Goal: Task Accomplishment & Management: Complete application form

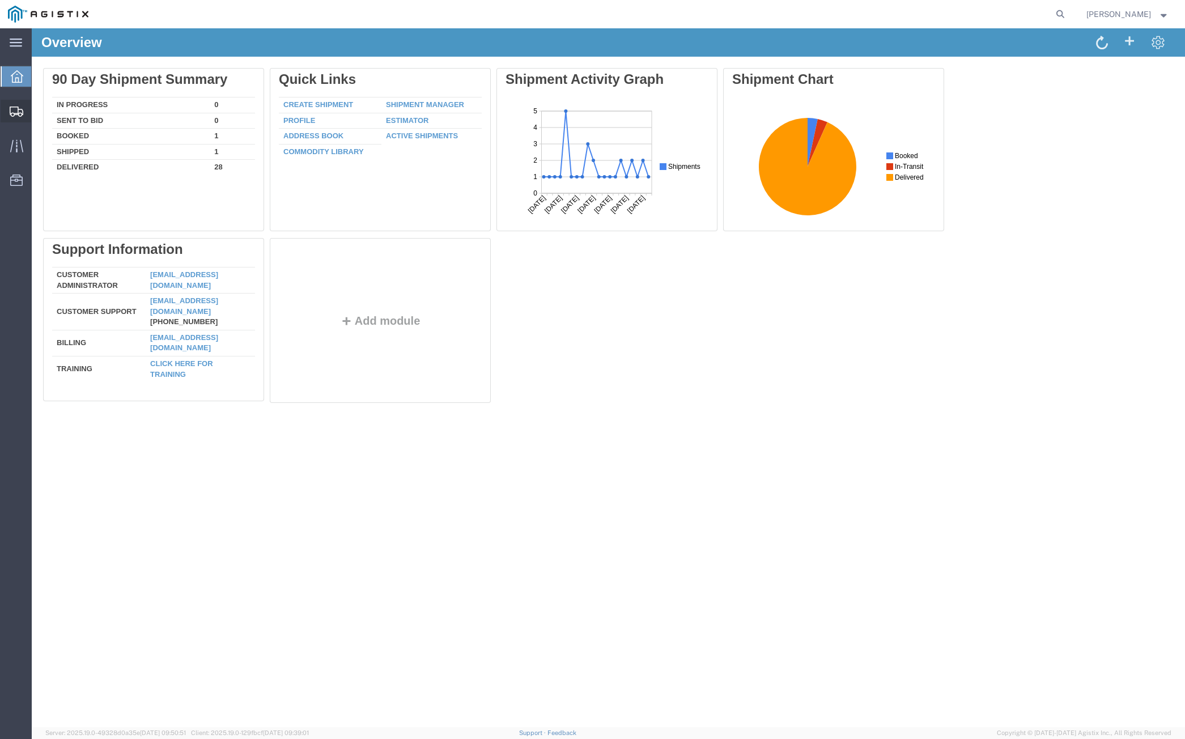
click at [25, 109] on div at bounding box center [17, 111] width 32 height 23
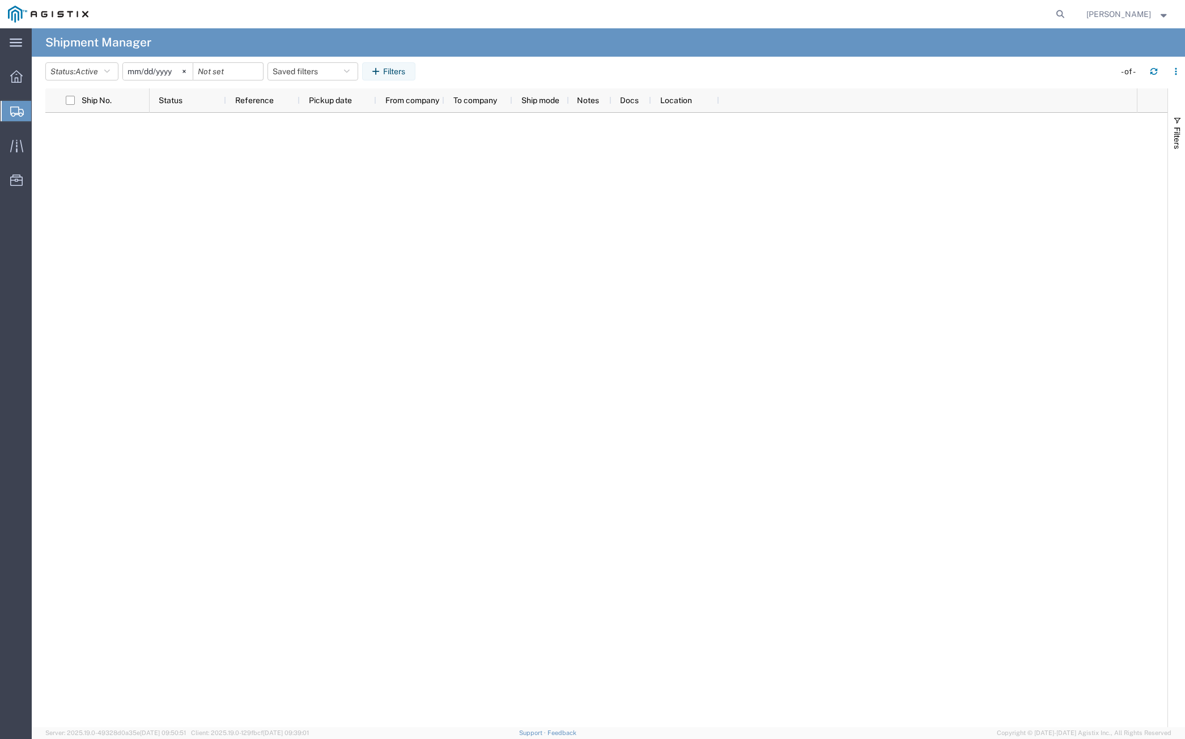
click at [0, 0] on span "Create from Template" at bounding box center [0, 0] width 0 height 0
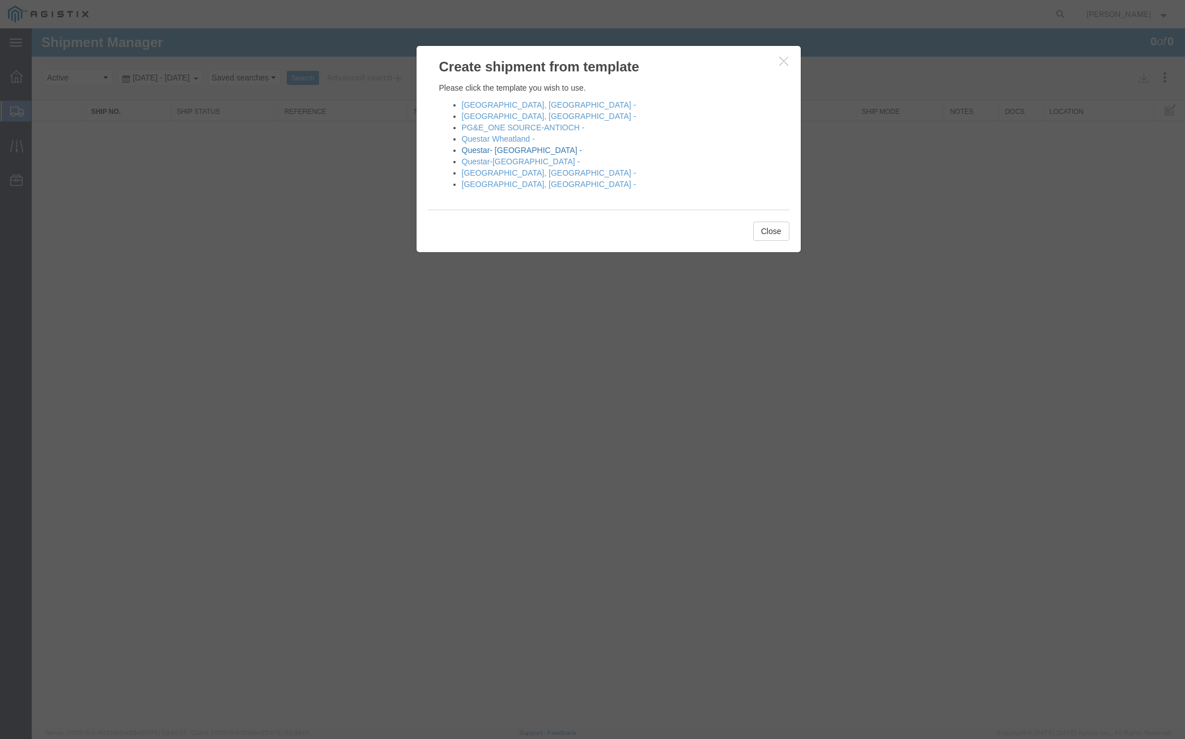
click at [480, 155] on link "Questar- [GEOGRAPHIC_DATA] -" at bounding box center [522, 150] width 121 height 9
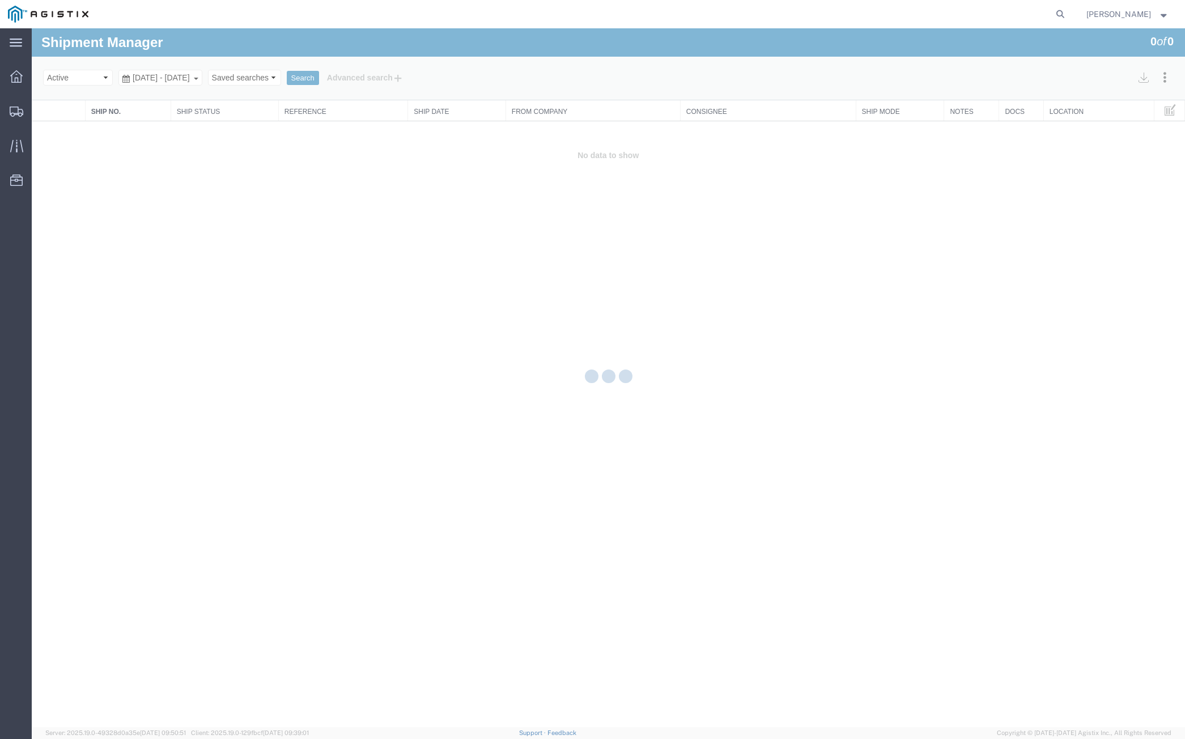
select select "PURCHORD"
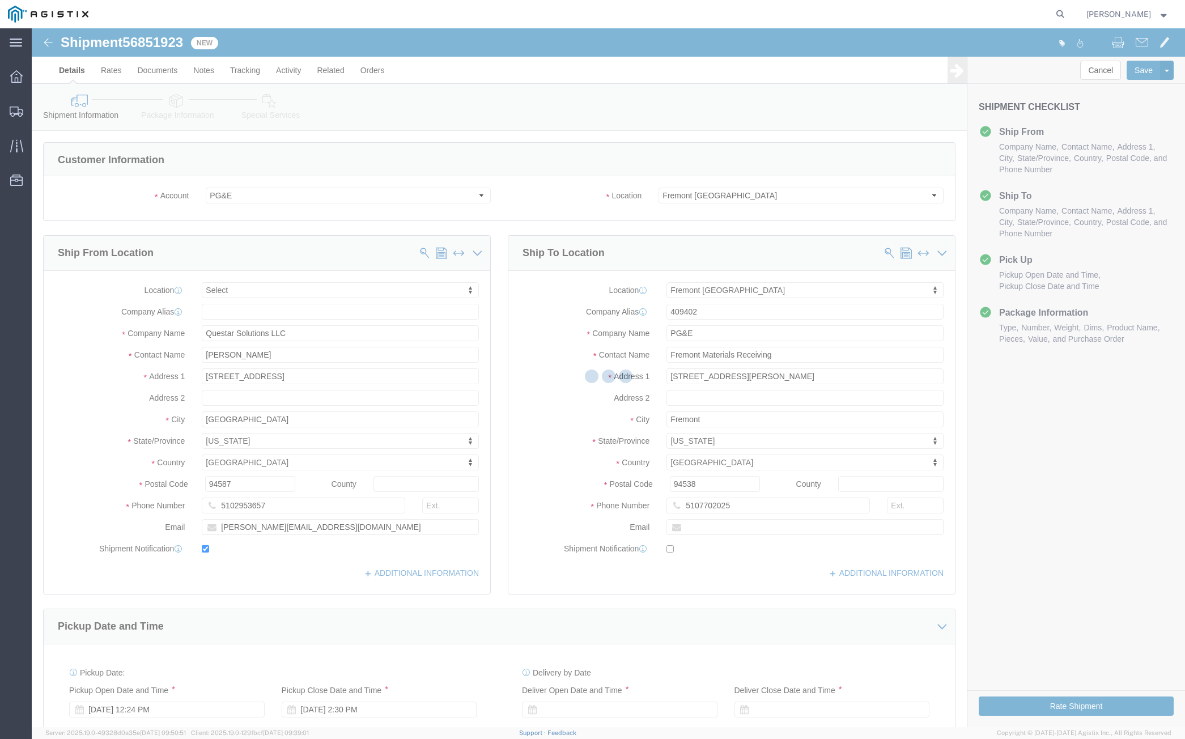
select select
select select "19740"
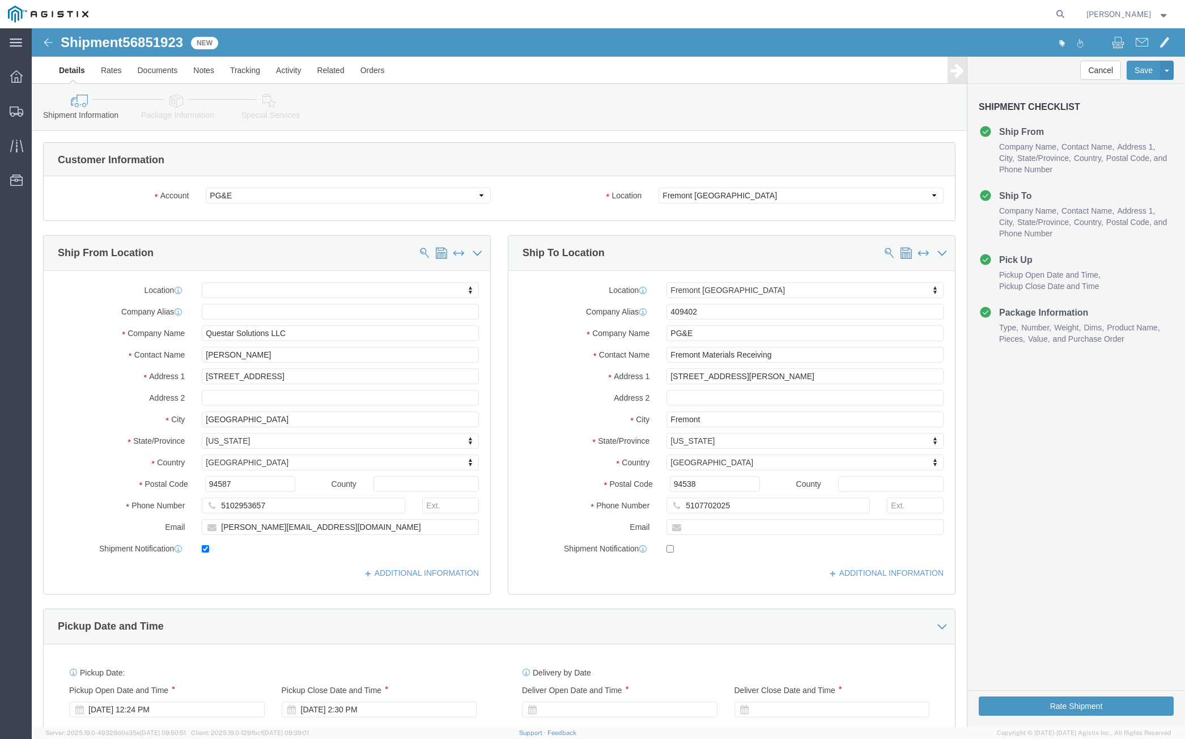
click label "State/Province"
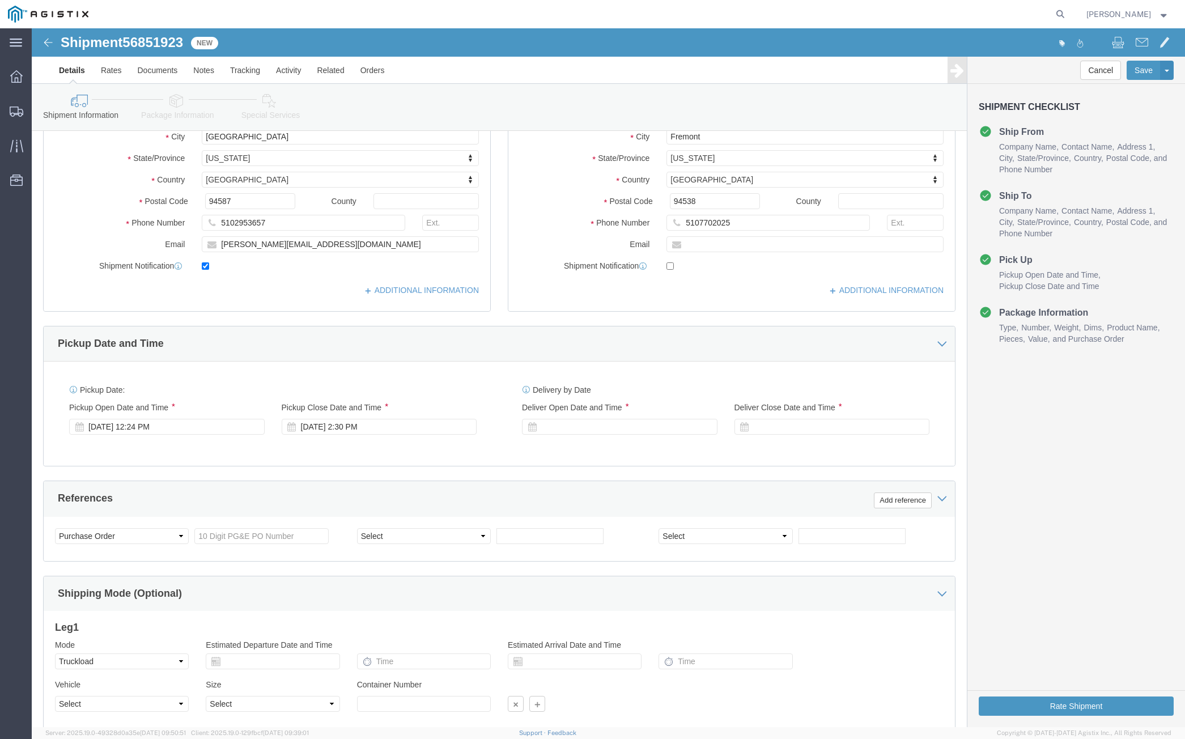
scroll to position [283, 0]
click input "text"
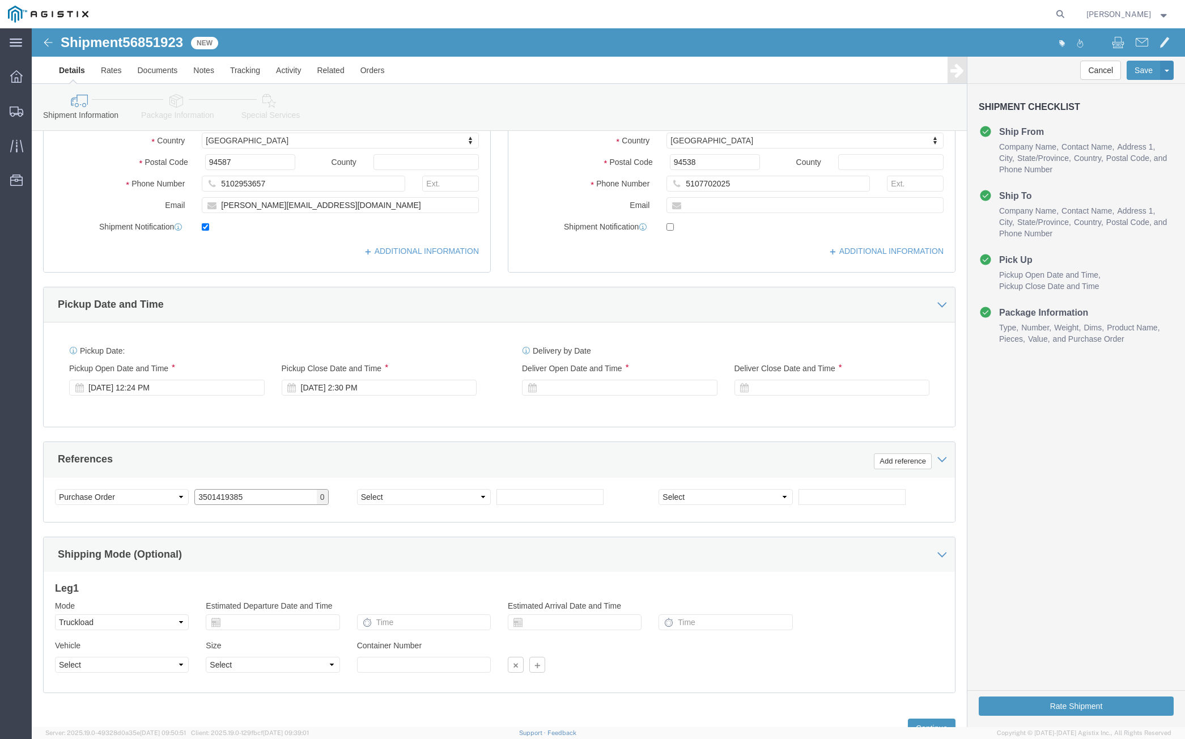
scroll to position [367, 0]
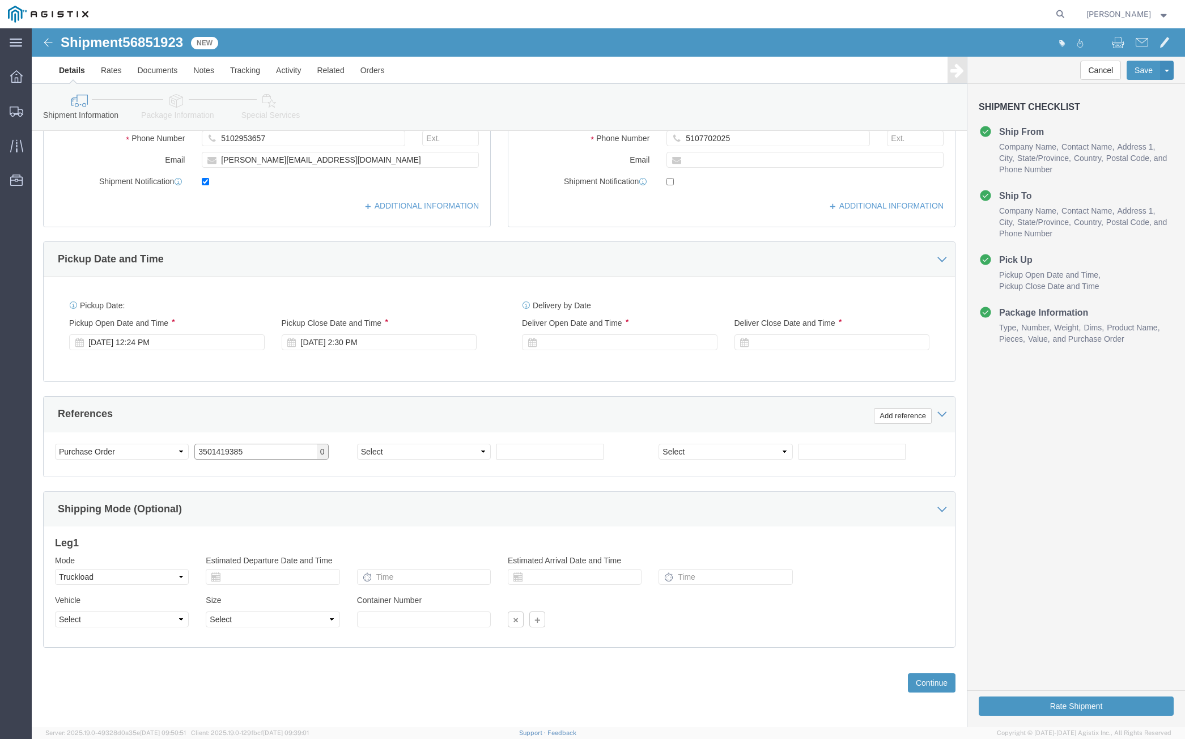
type input "3501419385"
click select "Select Air Less than Truckload Multi-Leg Ocean Freight Rail Small Parcel Truckl…"
select select
click select "Select Air Less than Truckload Multi-Leg Ocean Freight Rail Small Parcel Truckl…"
click button "Continue"
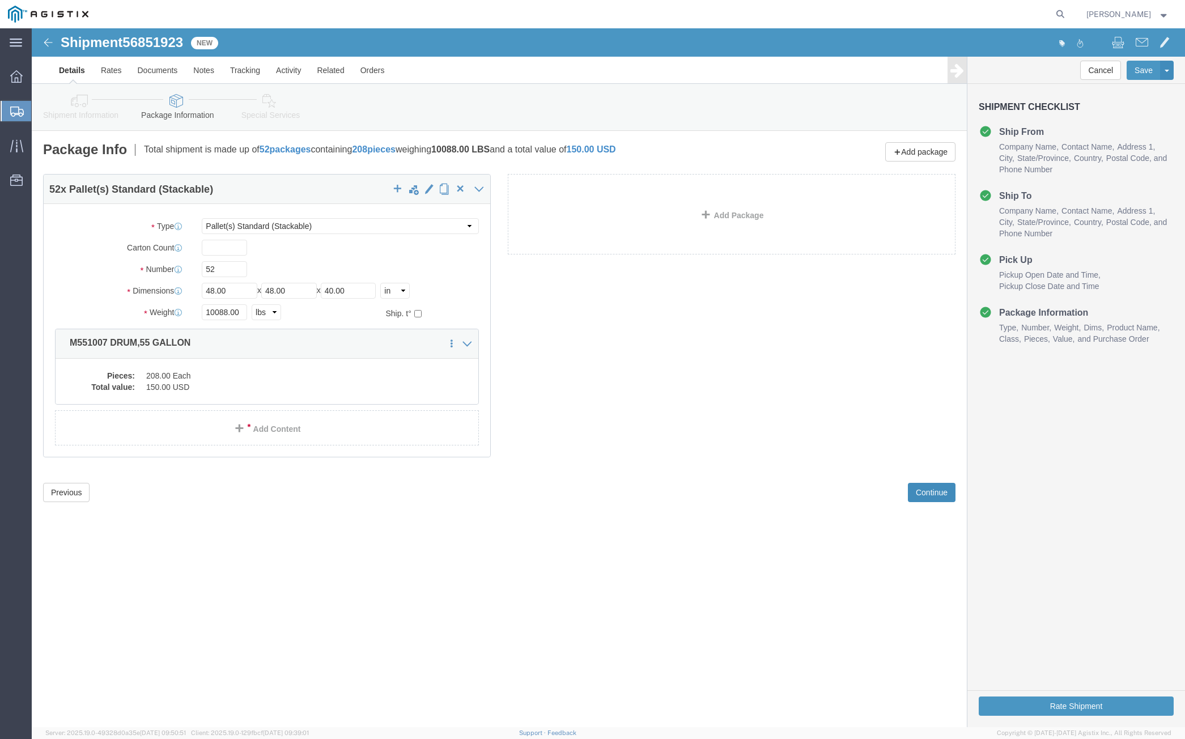
click button "Continue"
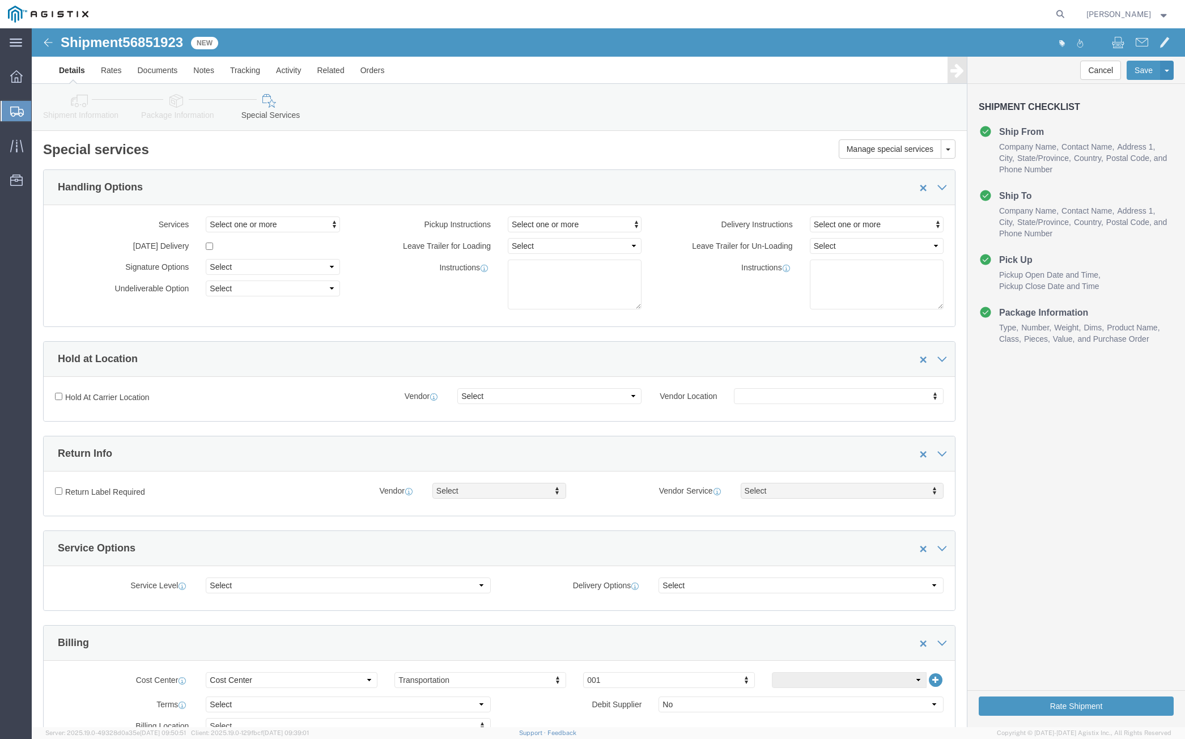
scroll to position [241, 0]
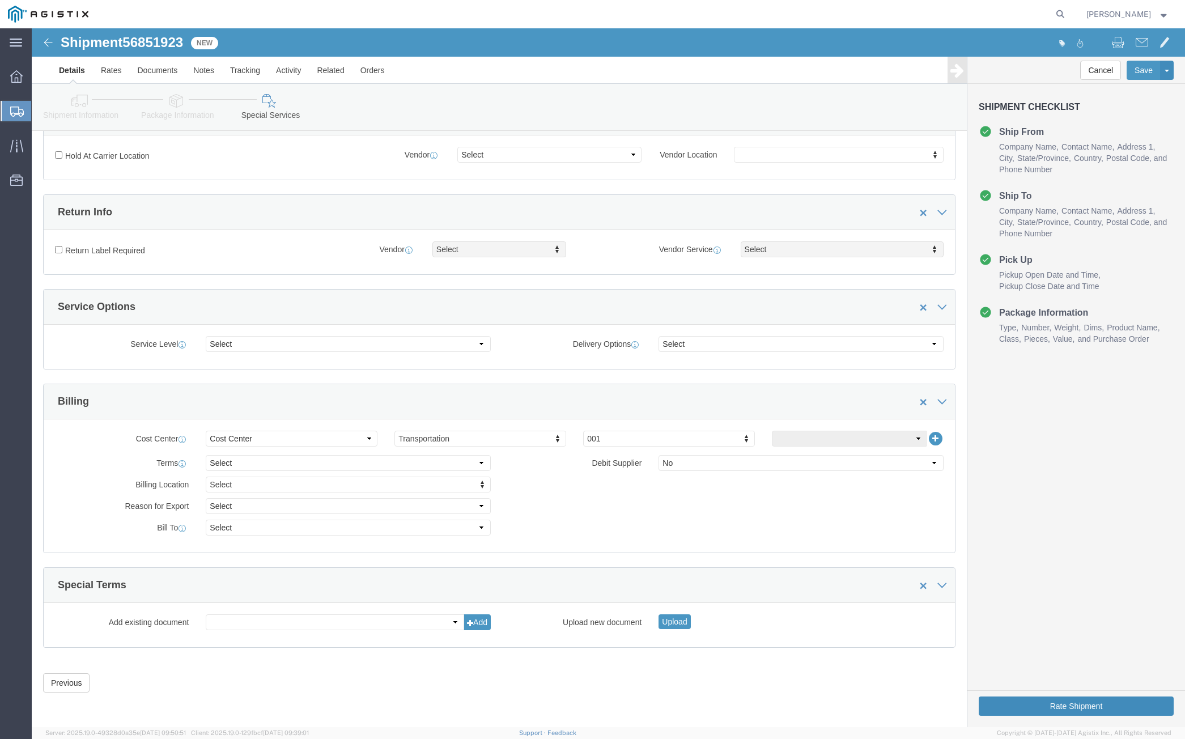
click button "Rate Shipment"
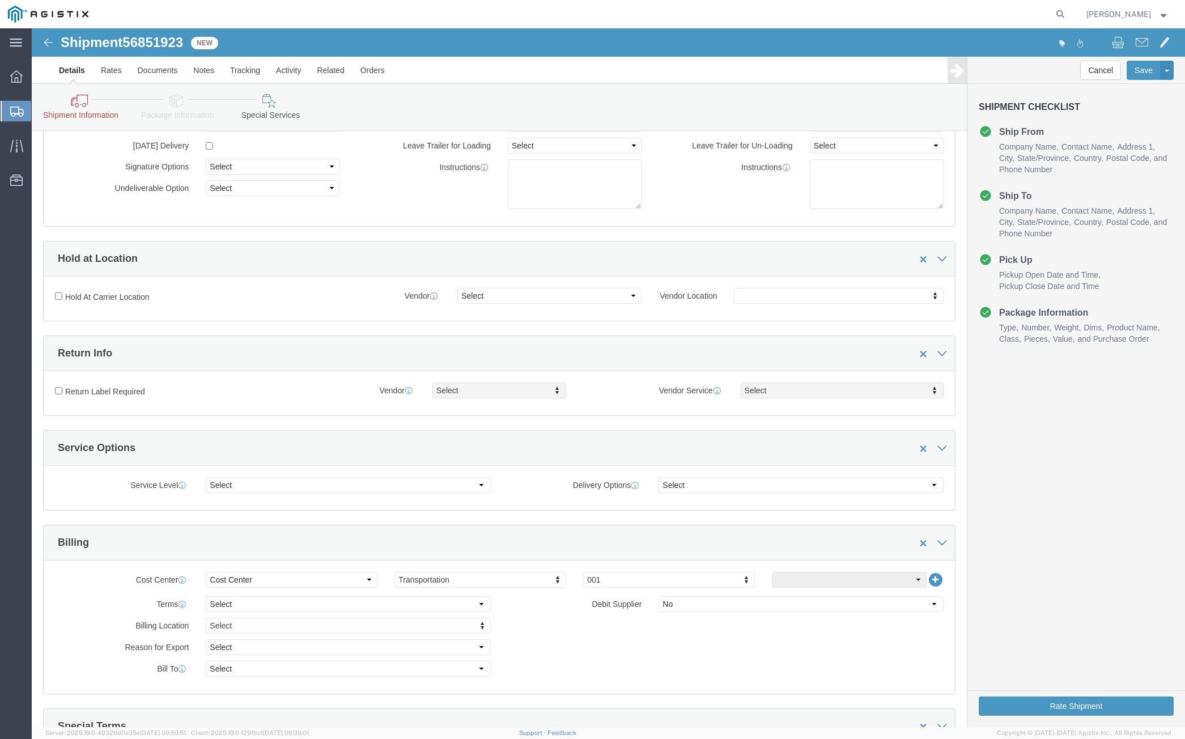
scroll to position [327, 0]
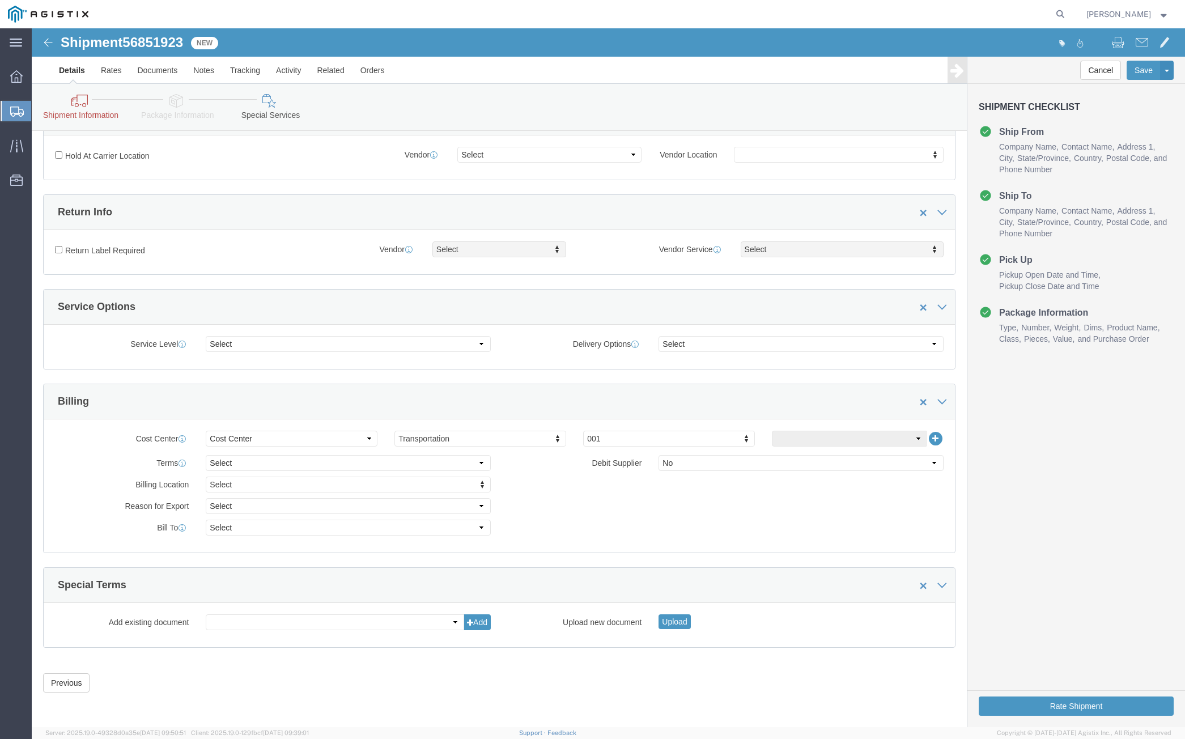
click link "Details"
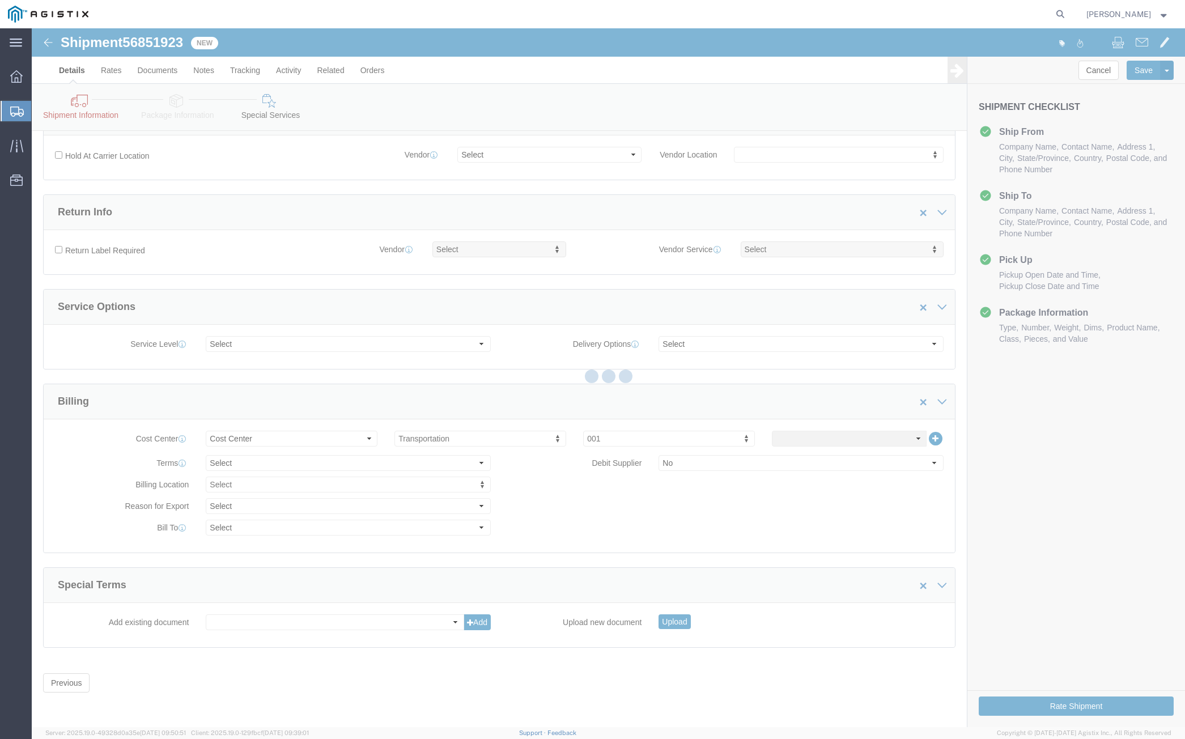
select select "19740"
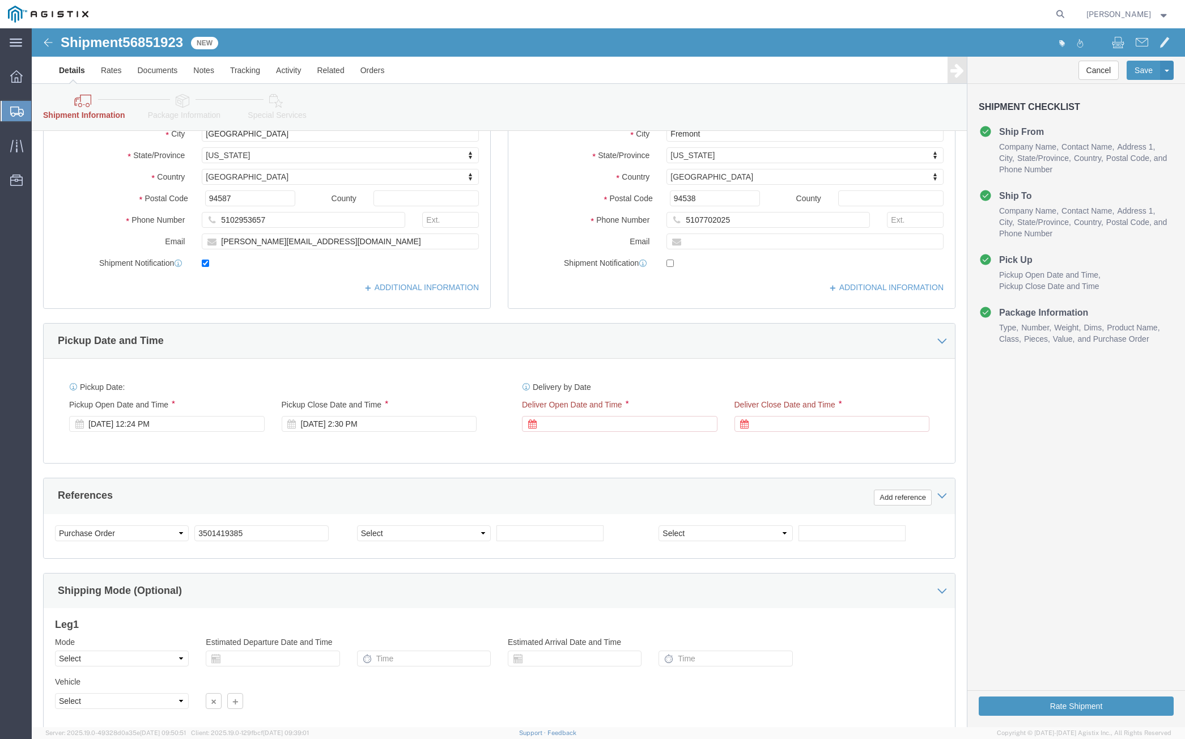
scroll to position [367, 0]
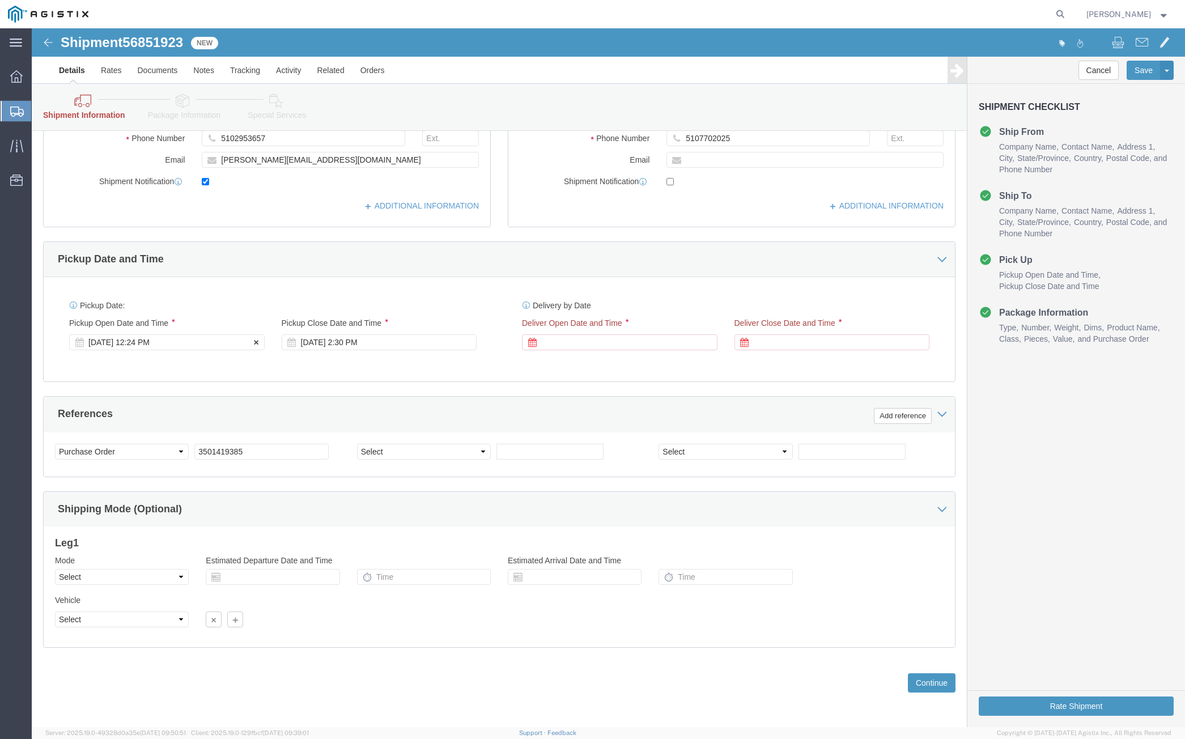
click div "[DATE] 12:24 PM"
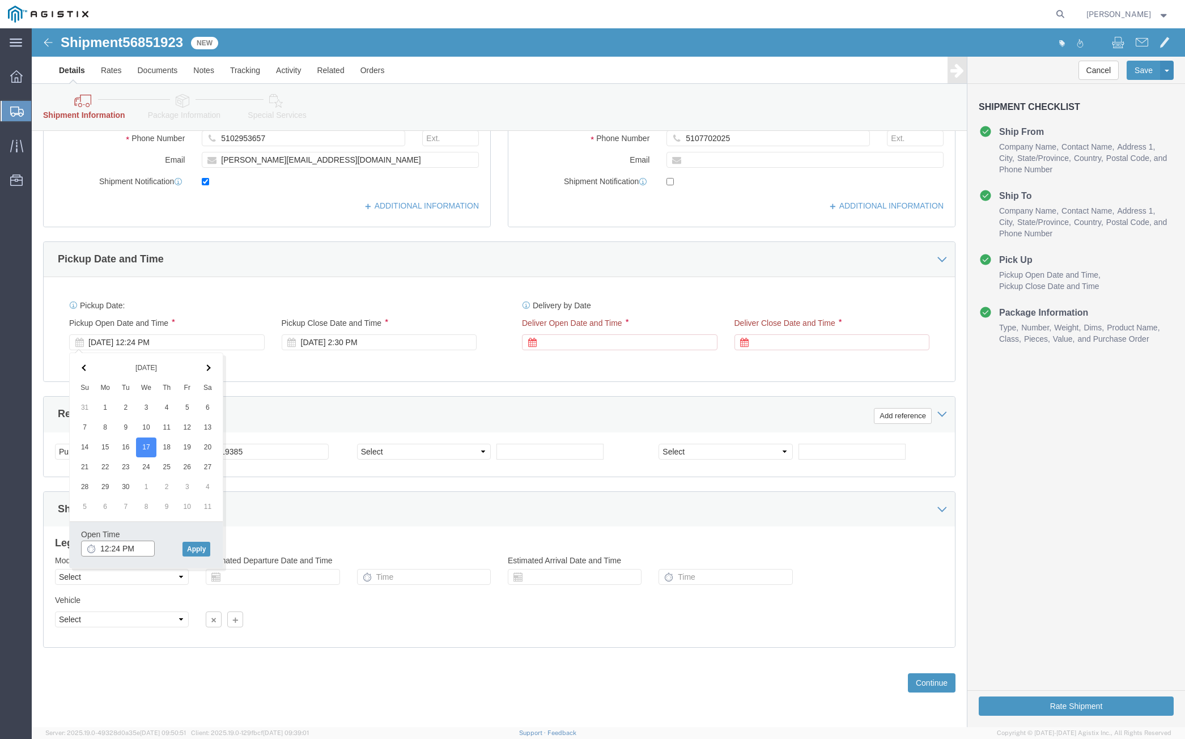
click input "12:24 PM"
type input "12:30 PM"
click button "Apply"
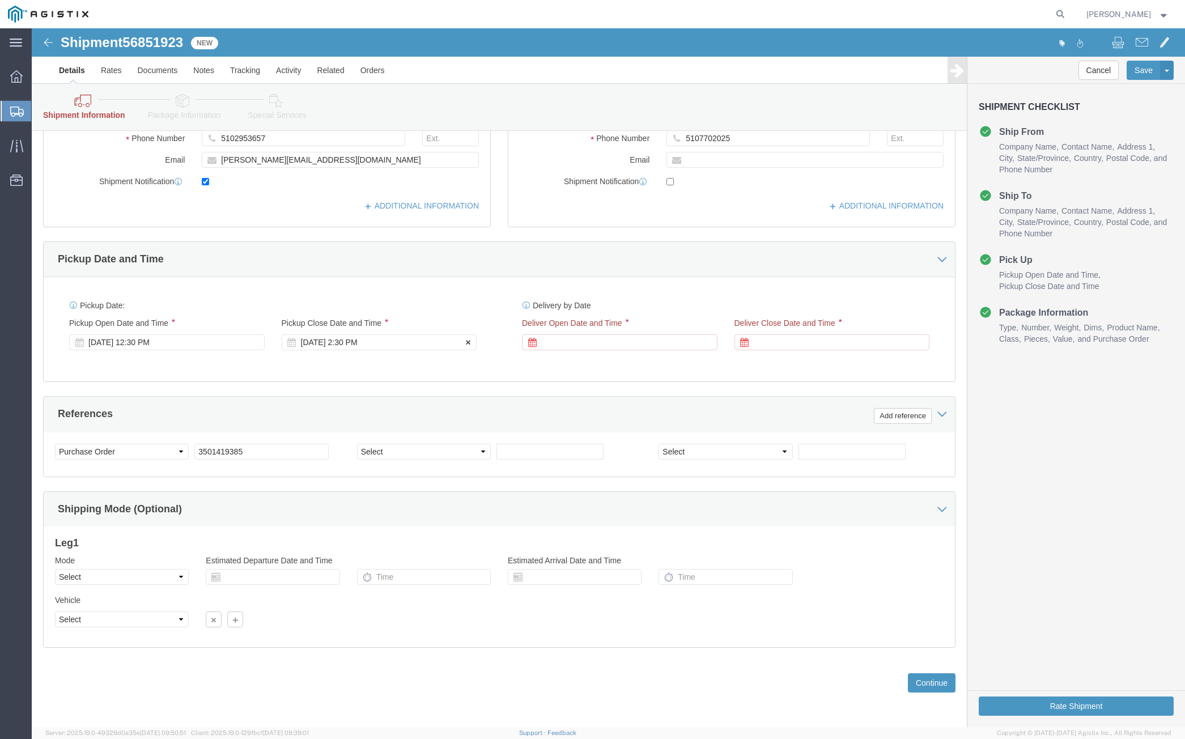
click div "[DATE] 2:30 PM"
click button "Apply"
click div
click input "3:30 PM"
type input "7:00 AM"
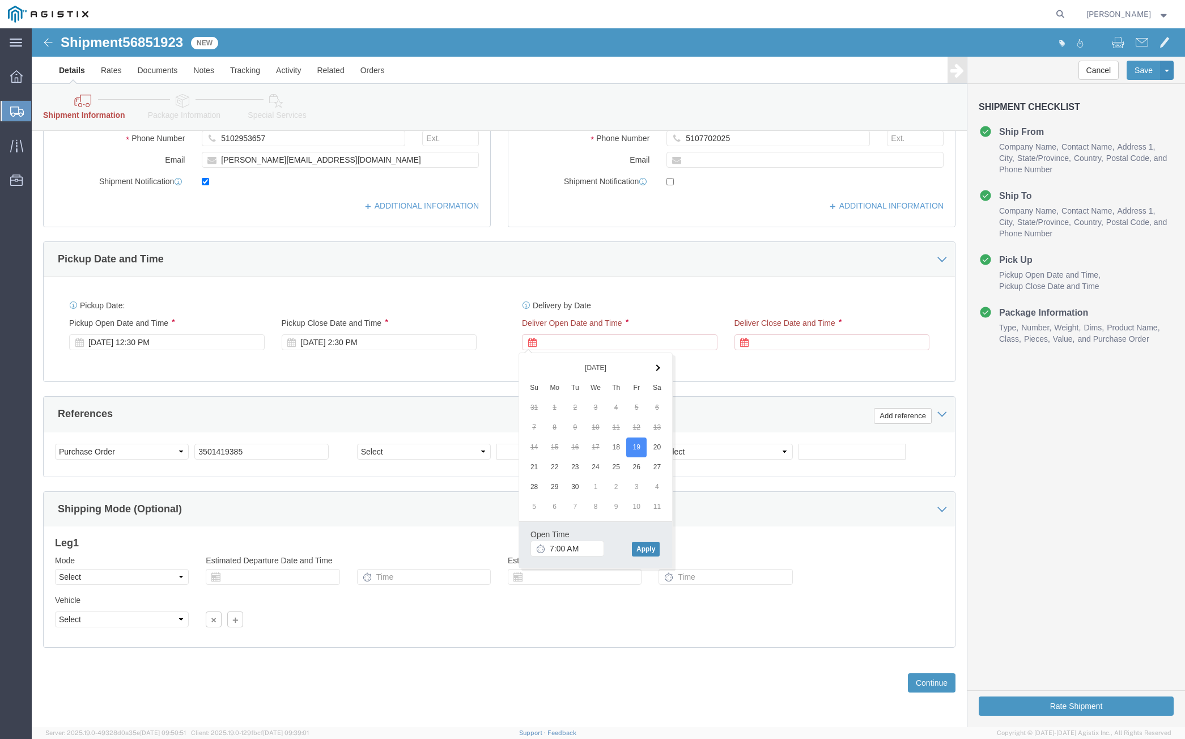
click button "Apply"
click div
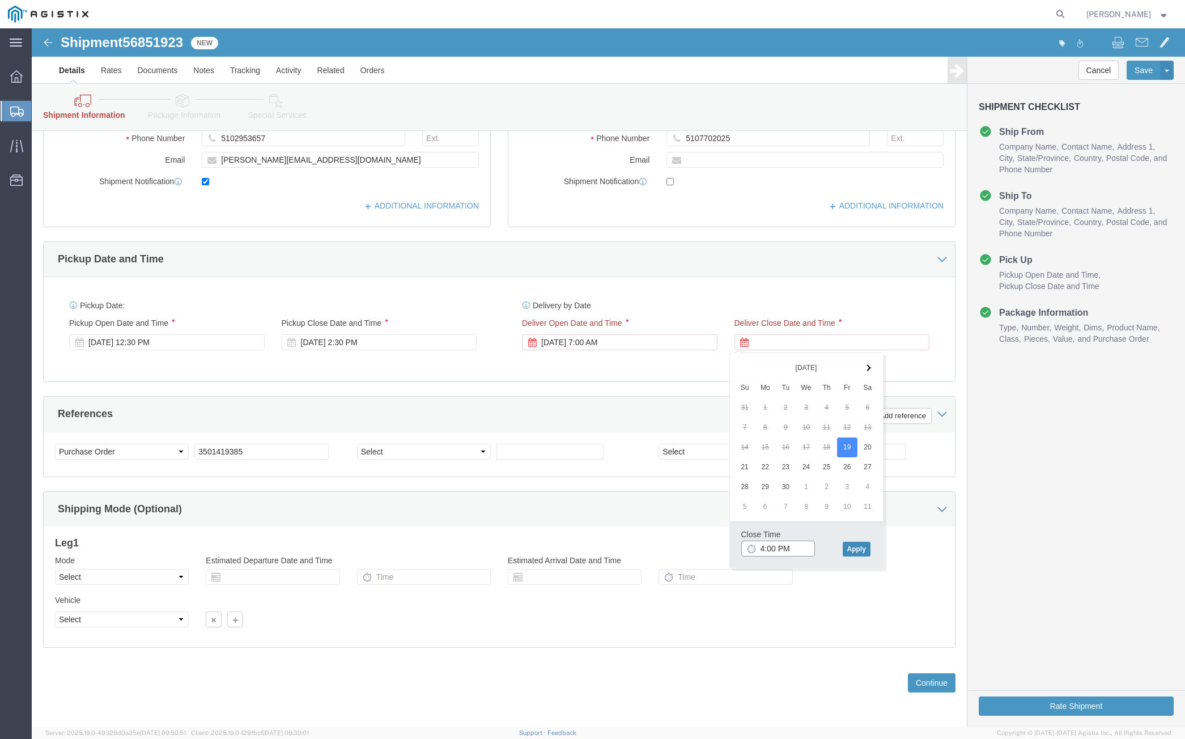
type input "4:00 PM"
click button "Apply"
click button "Continue"
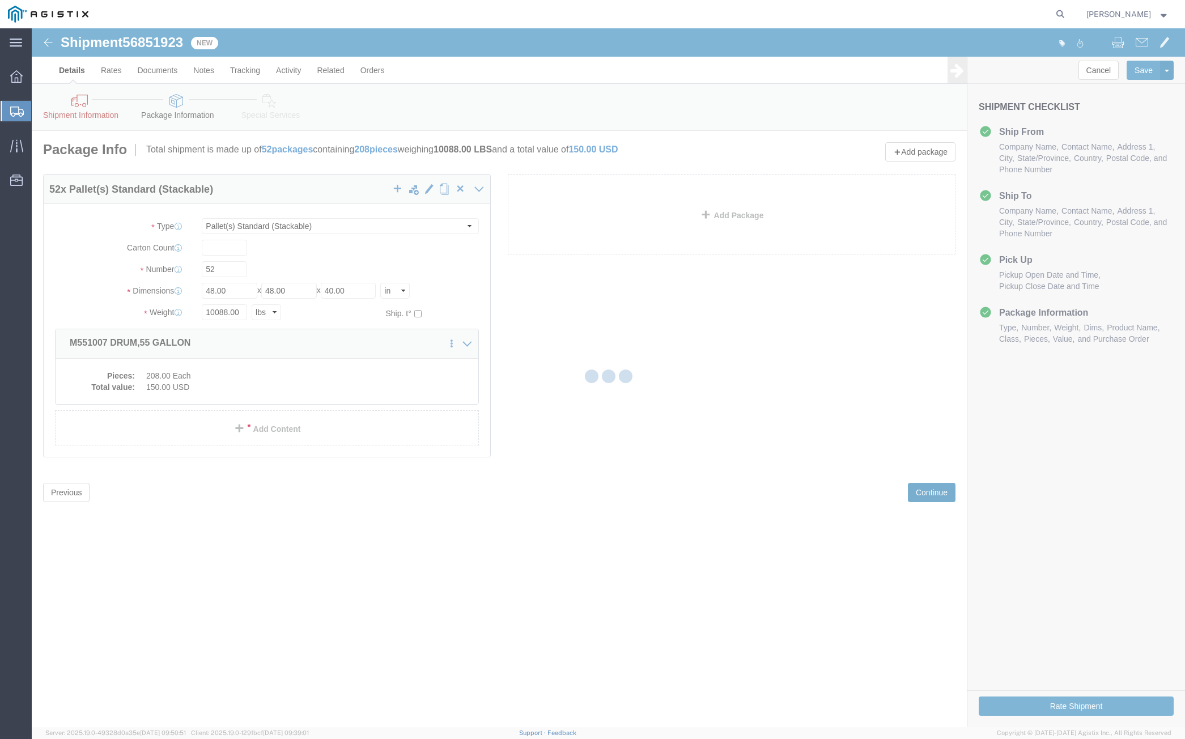
scroll to position [0, 0]
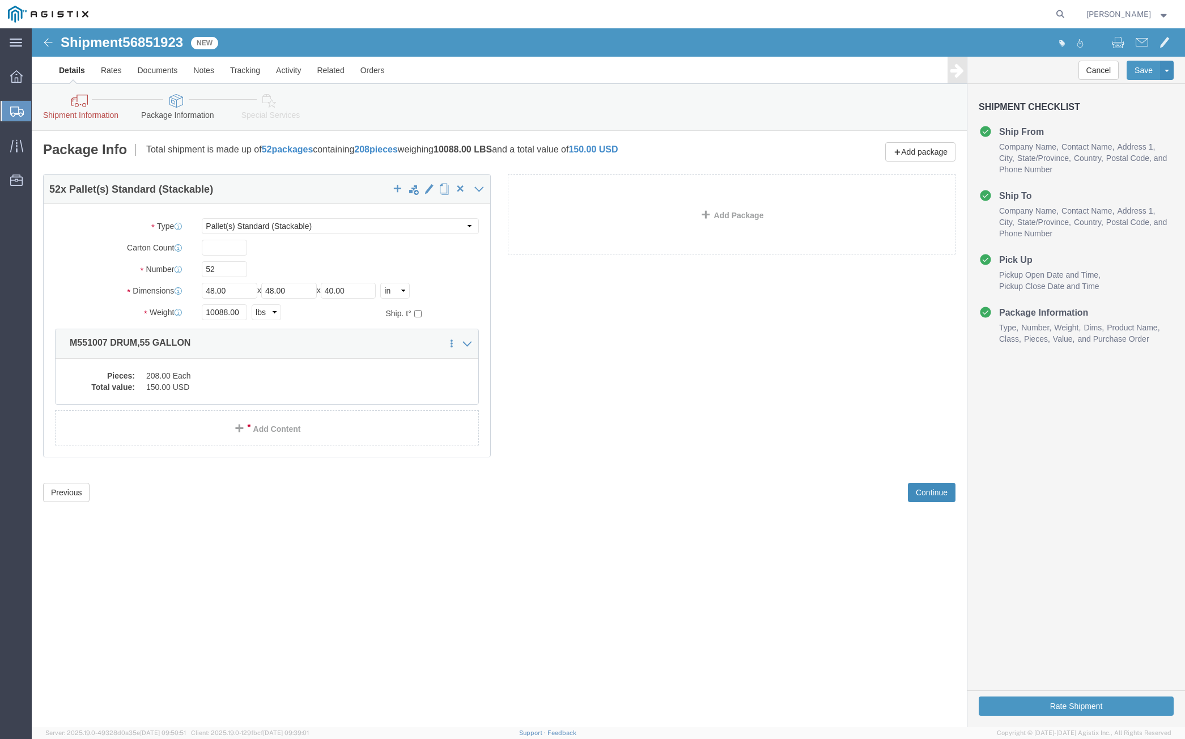
click button "Continue"
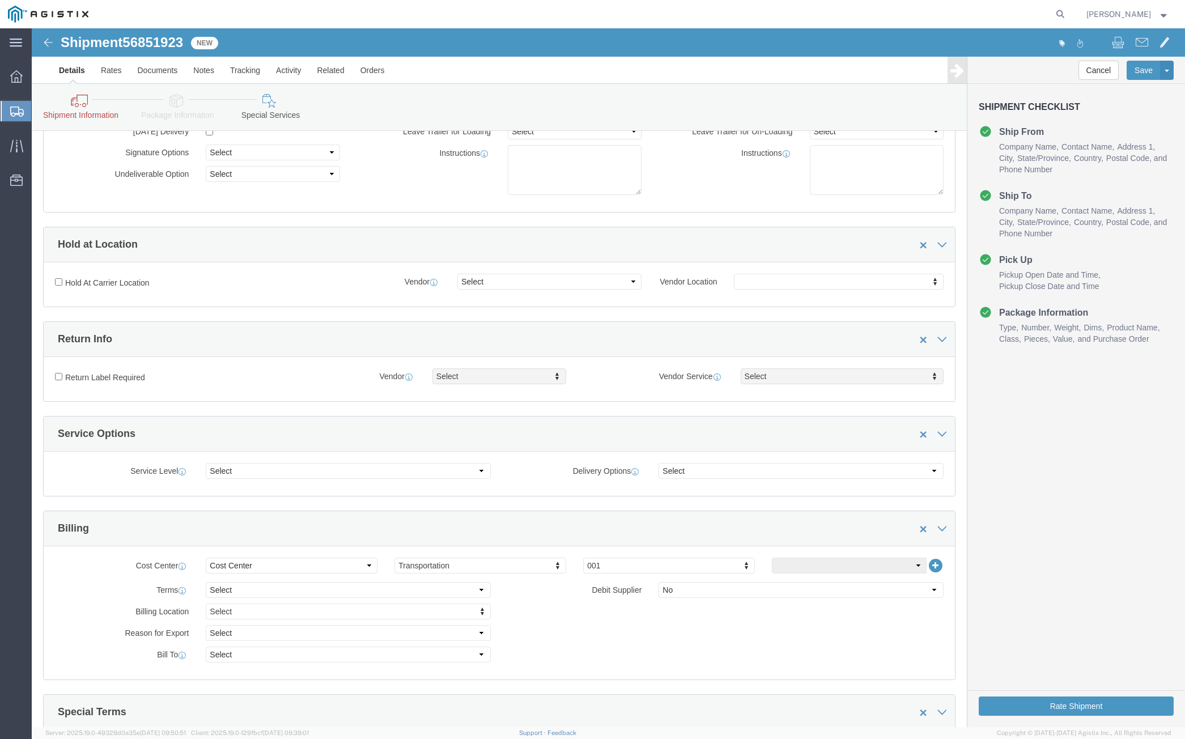
scroll to position [241, 0]
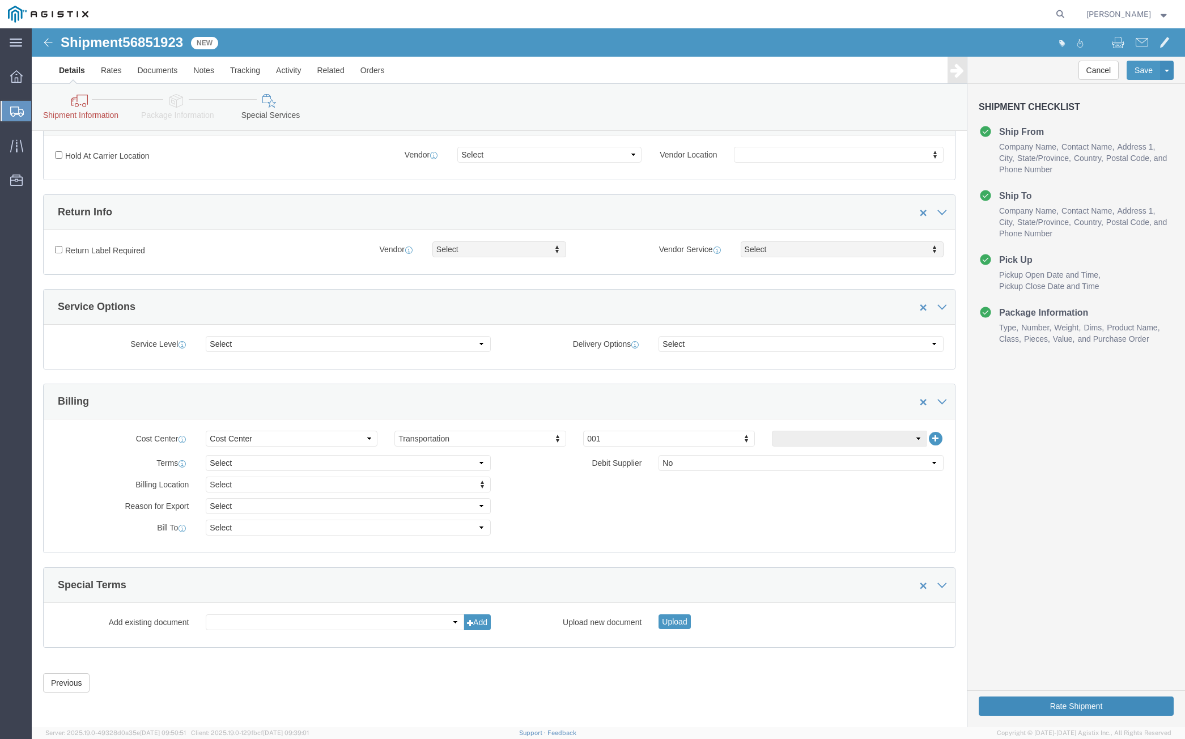
click button "Rate Shipment"
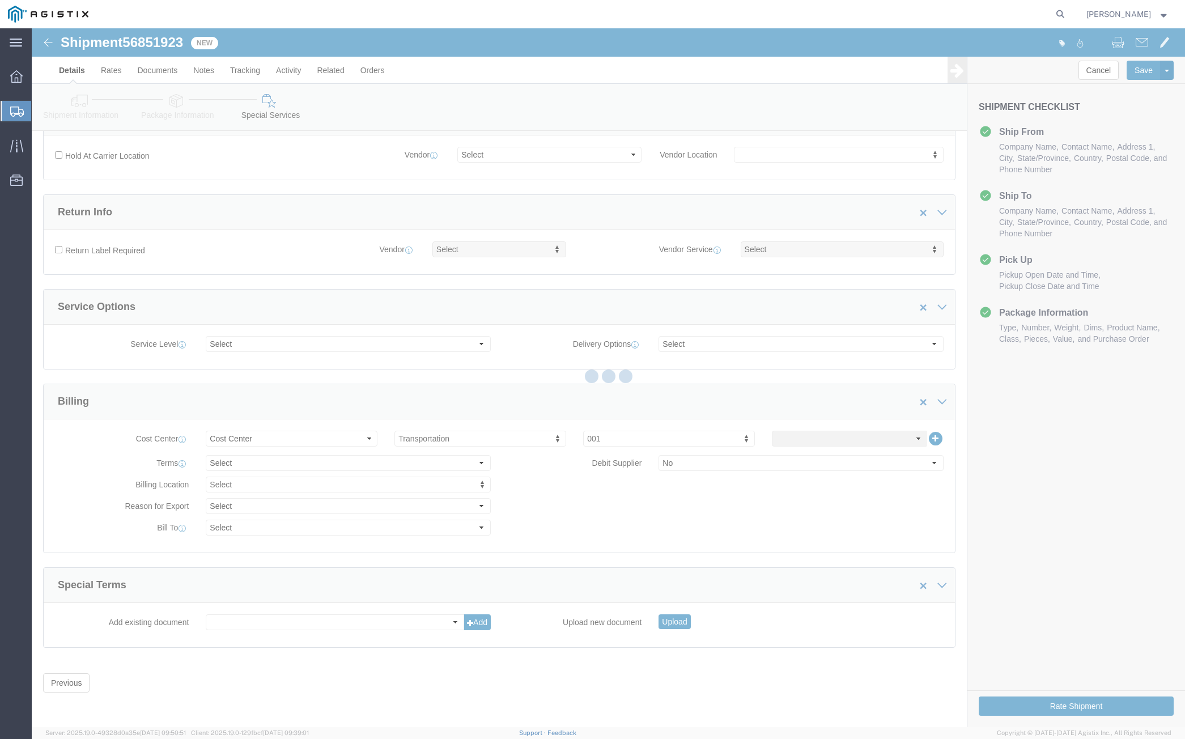
scroll to position [0, 0]
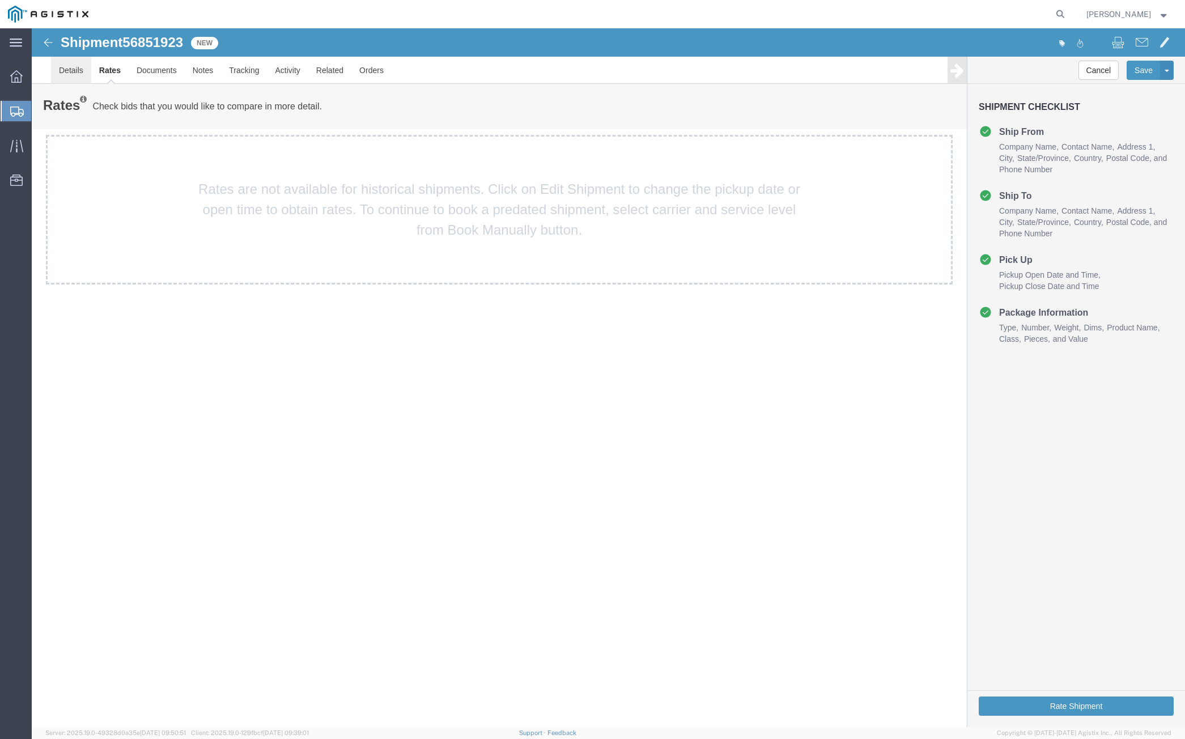
click at [79, 65] on link "Details" at bounding box center [71, 70] width 40 height 27
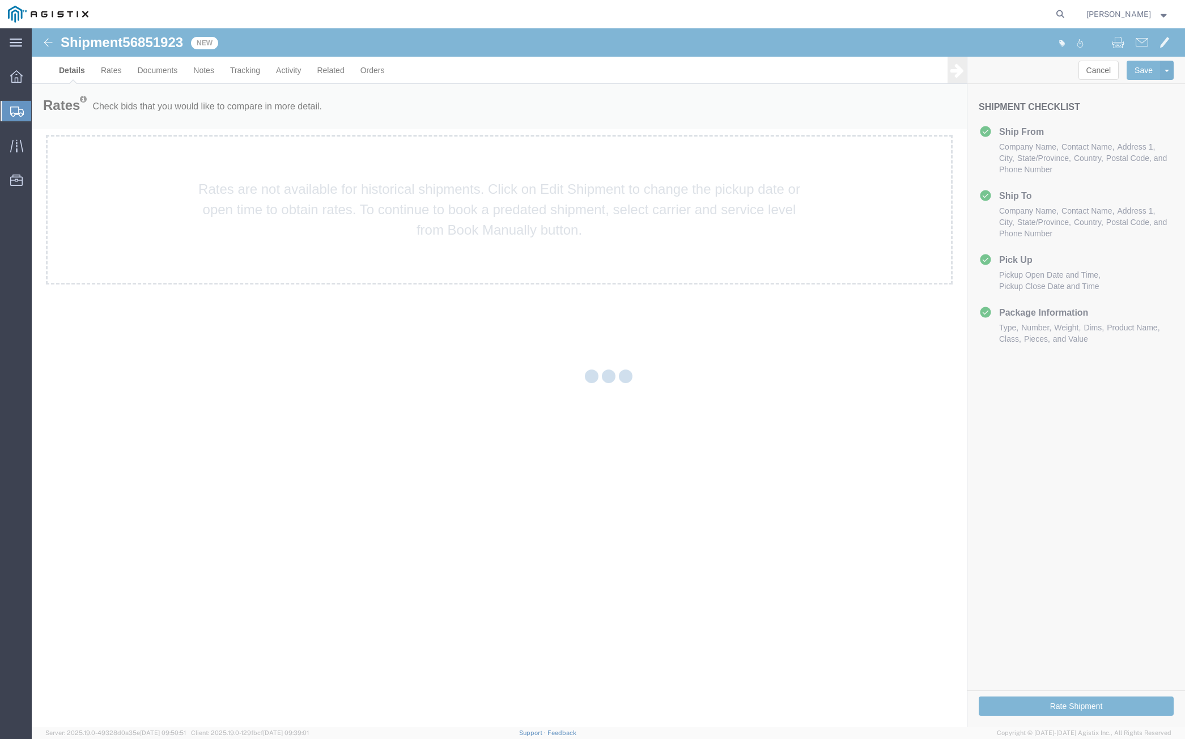
select select "19740"
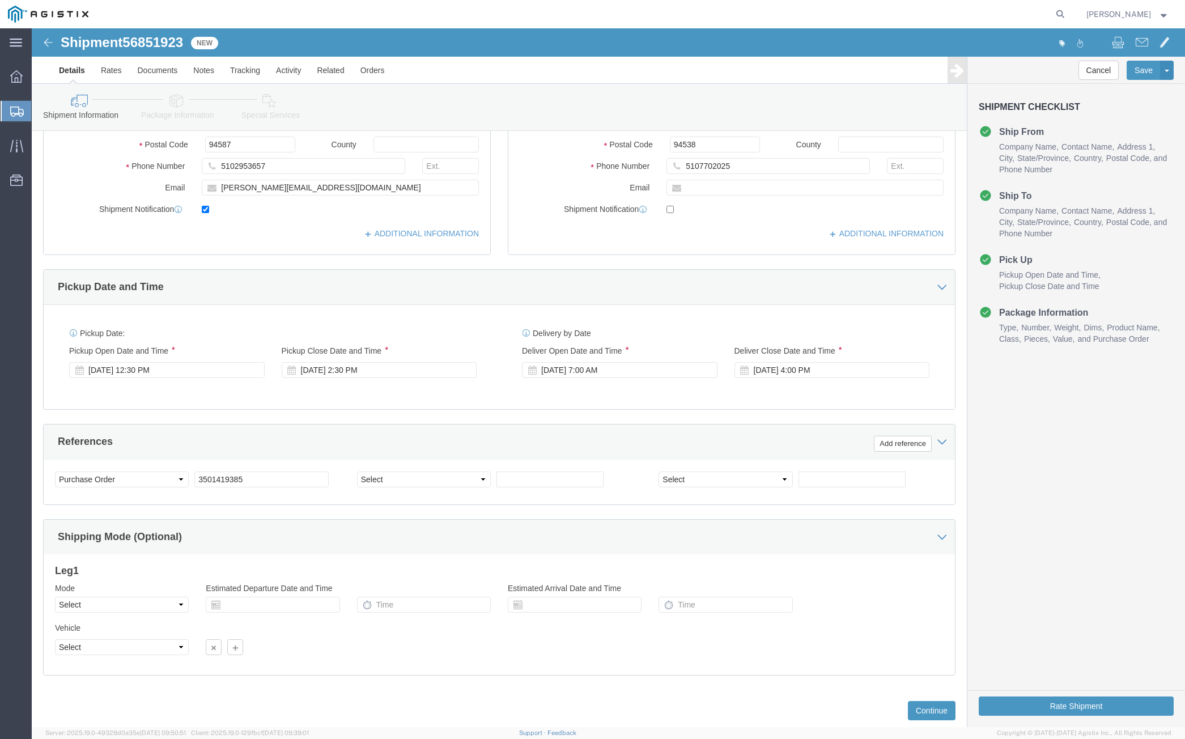
scroll to position [340, 0]
click div "[DATE] 12:30 PM"
click button "Apply"
click div "Pickup Start Date Pickup Start Time Pickup Open Date and Time [DATE] 12:30 PM P…"
click div "[DATE] 2:30 PM"
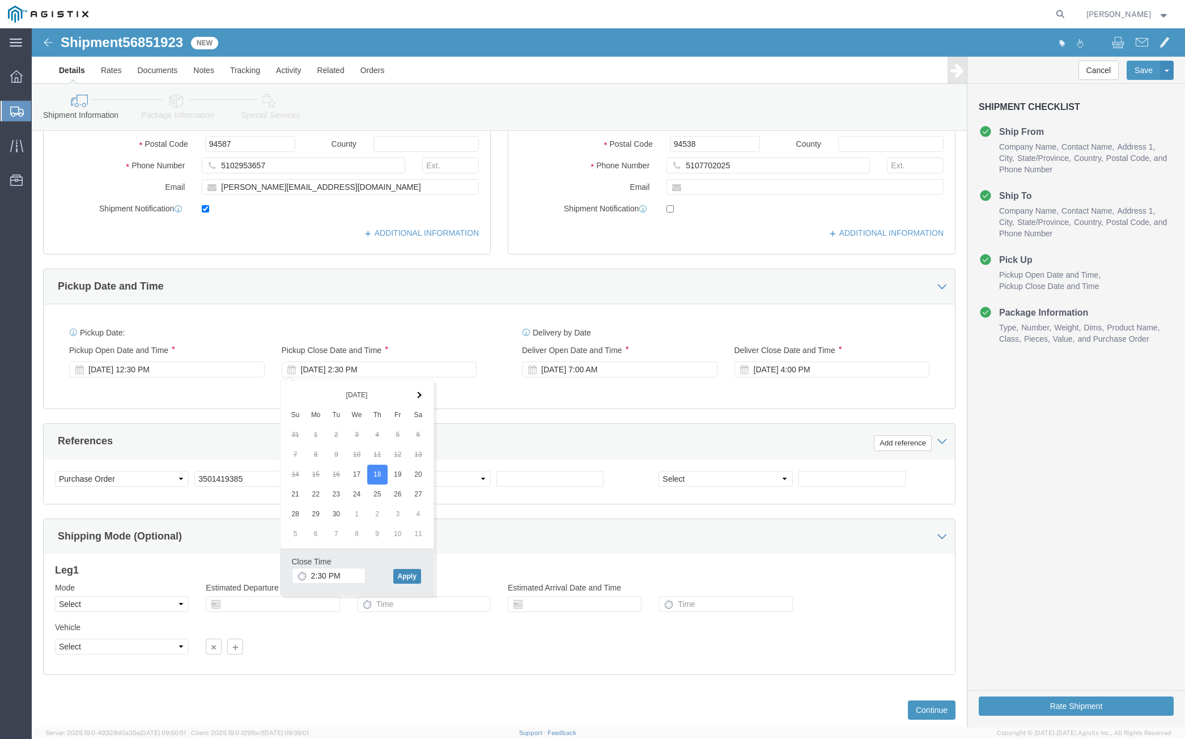
click button "Apply"
click div "[DATE] 4:00 PM"
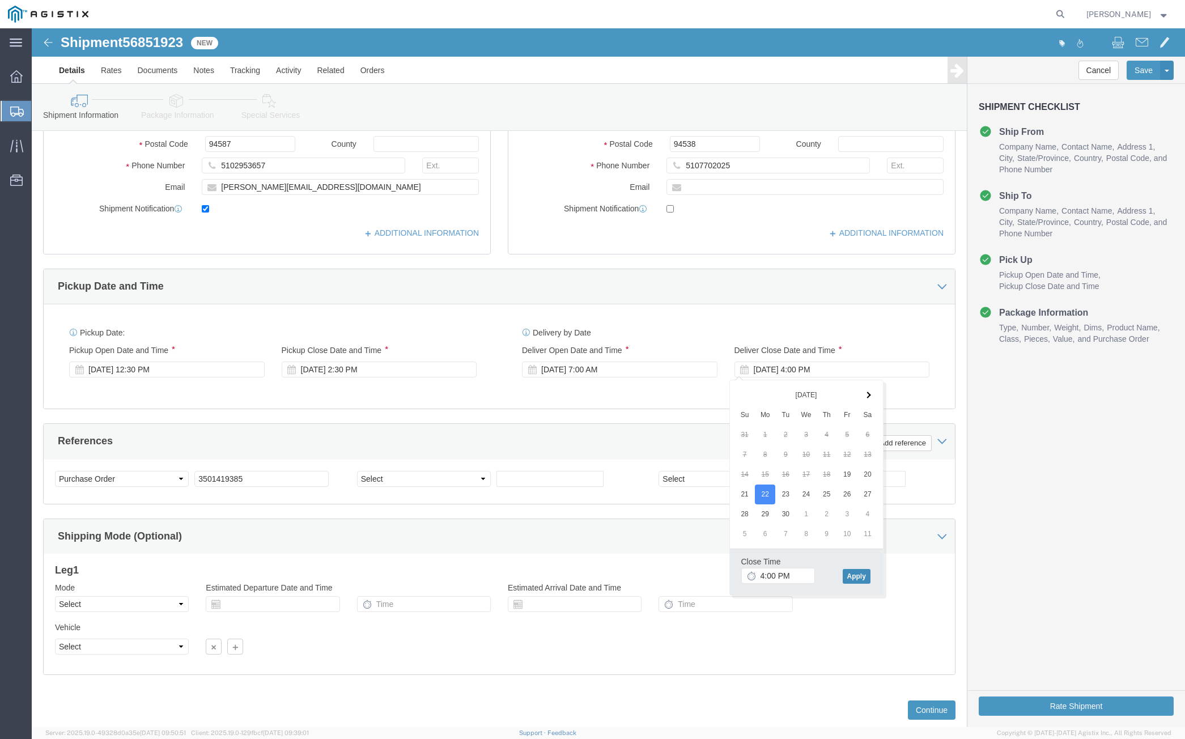
click button "Apply"
click button "Continue"
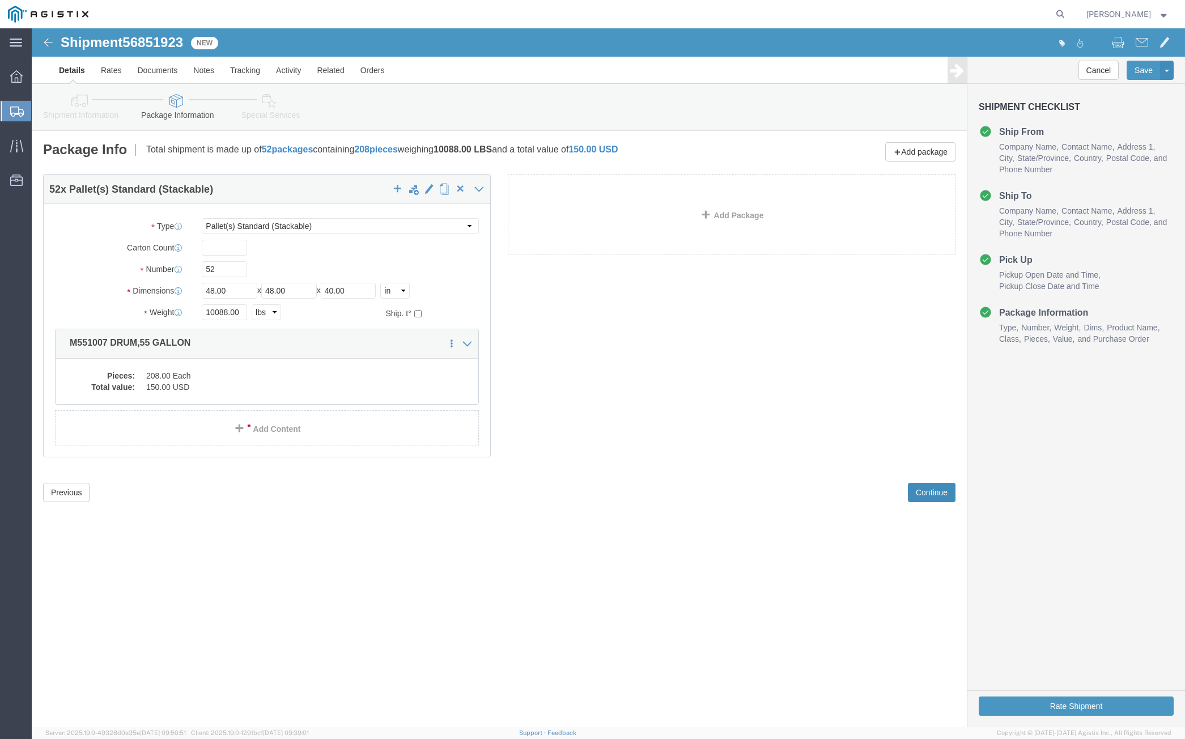
scroll to position [0, 0]
click button "Continue"
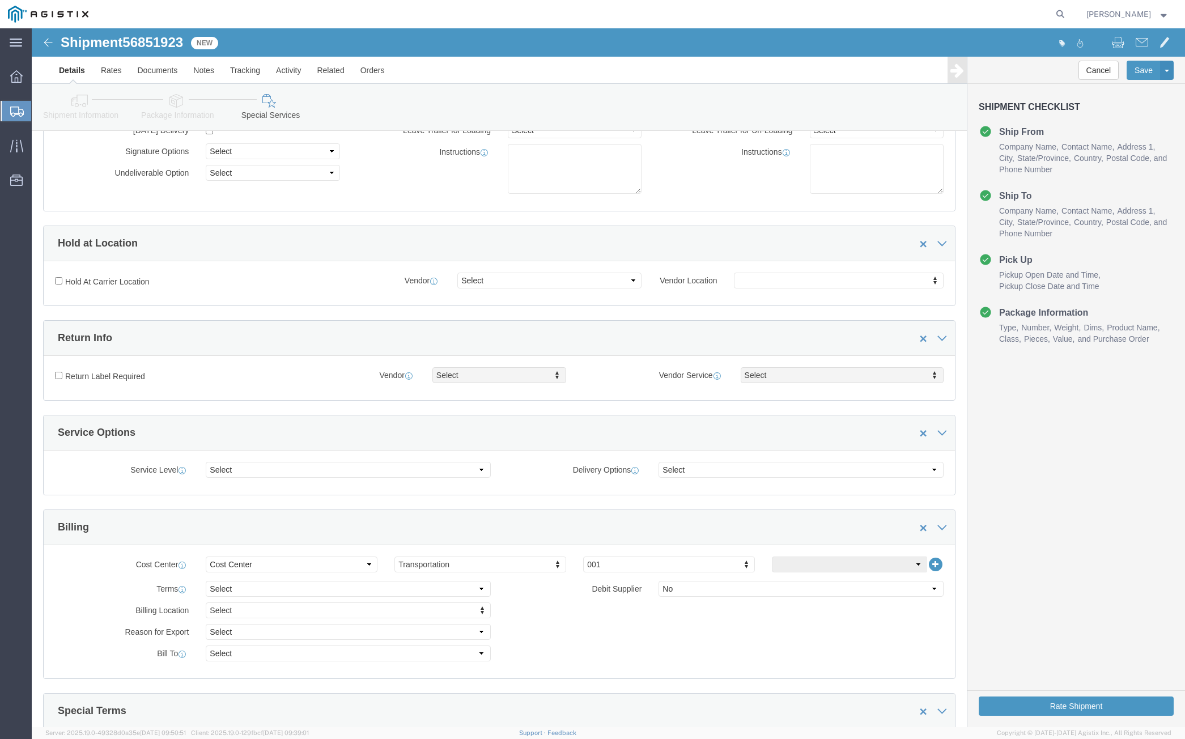
scroll to position [241, 0]
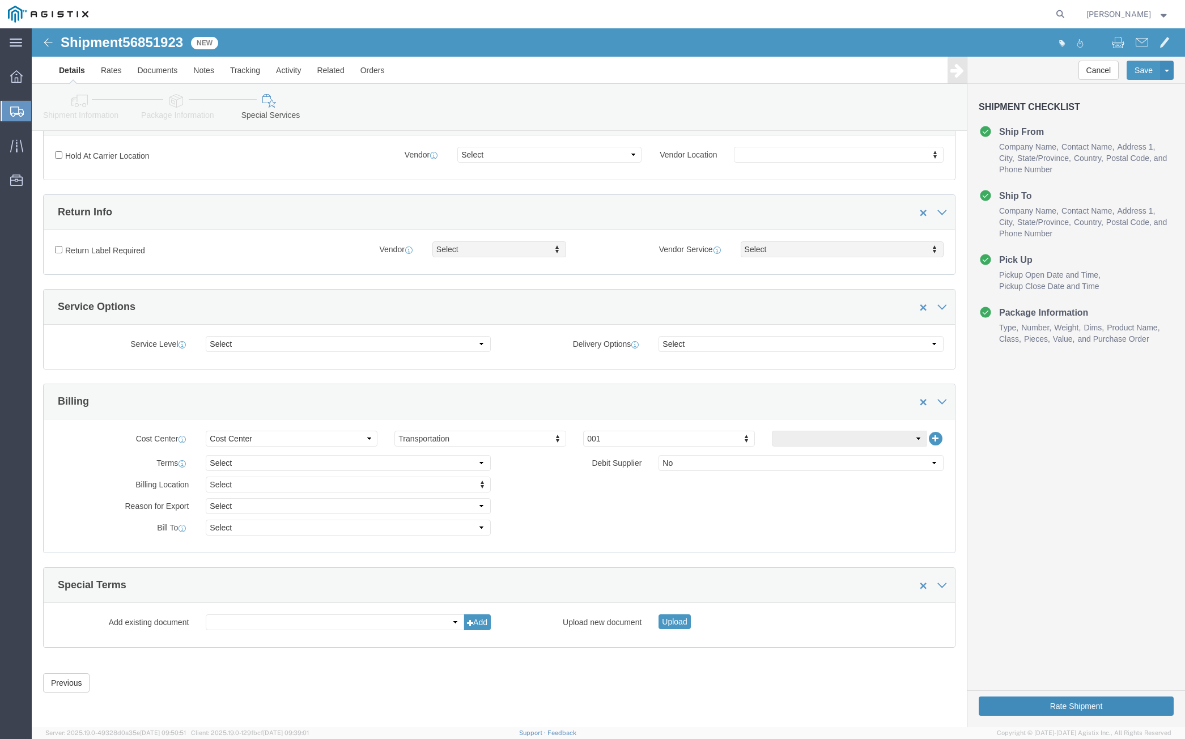
click button "Rate Shipment"
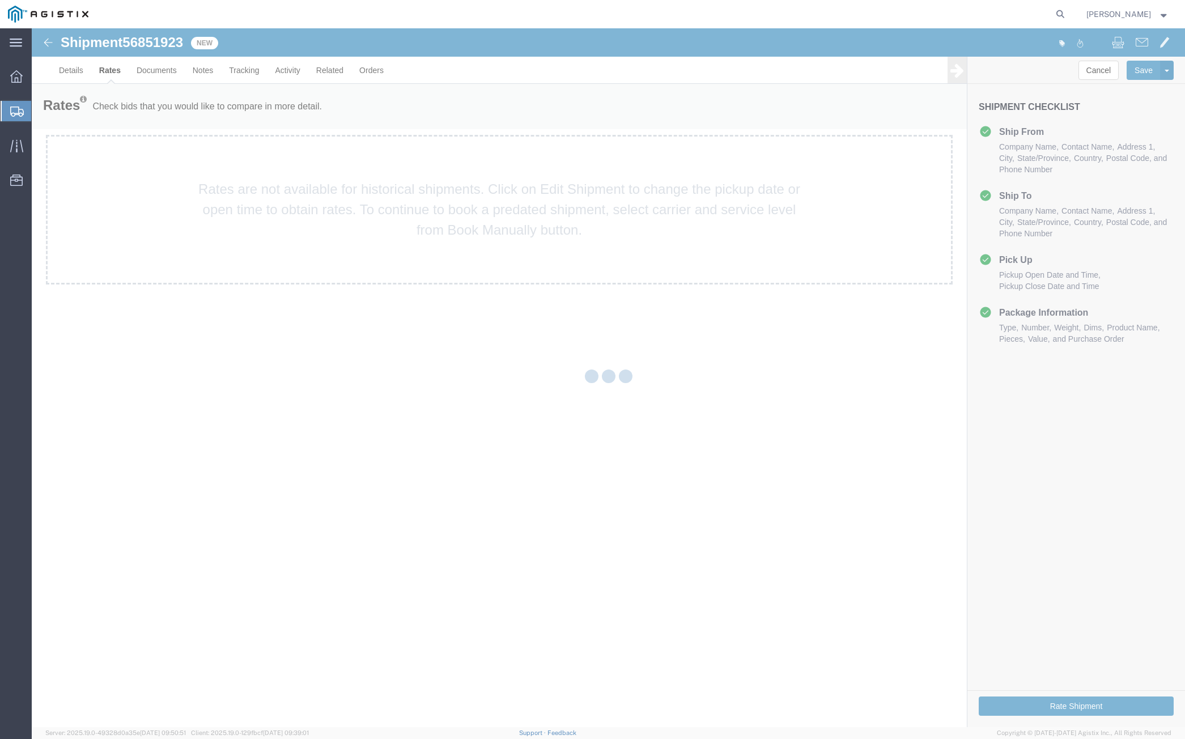
scroll to position [0, 0]
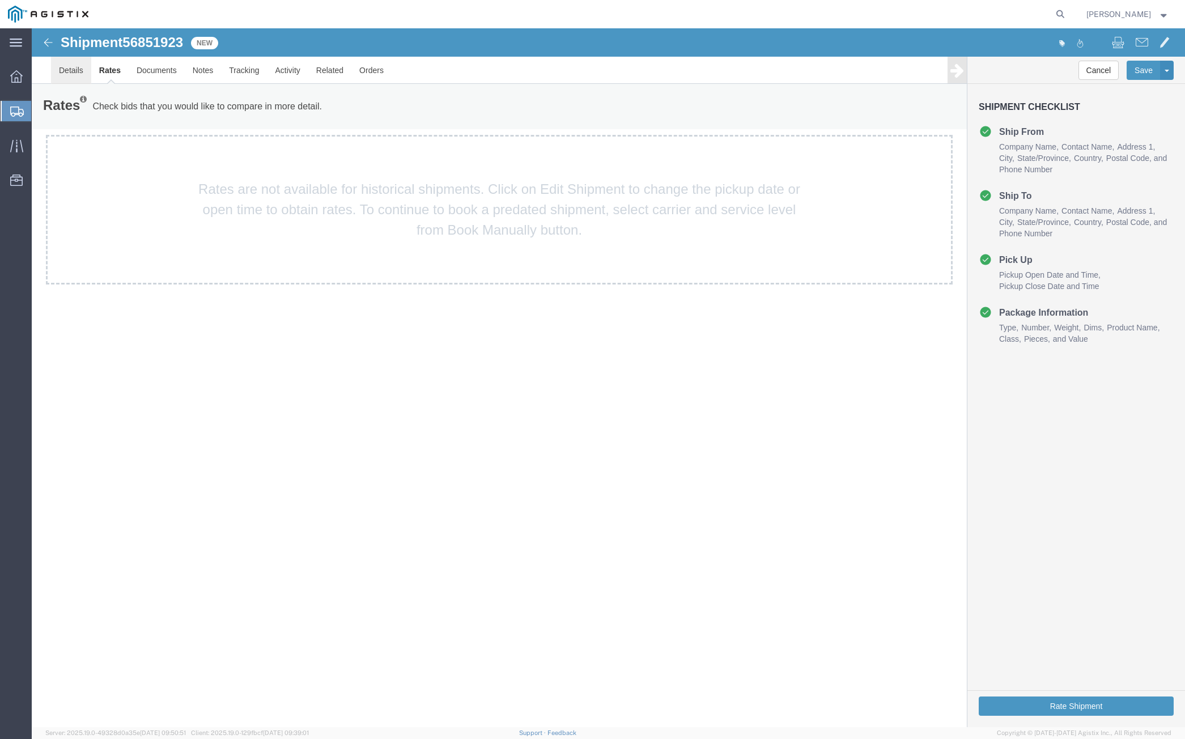
click at [74, 71] on link "Details" at bounding box center [71, 70] width 40 height 27
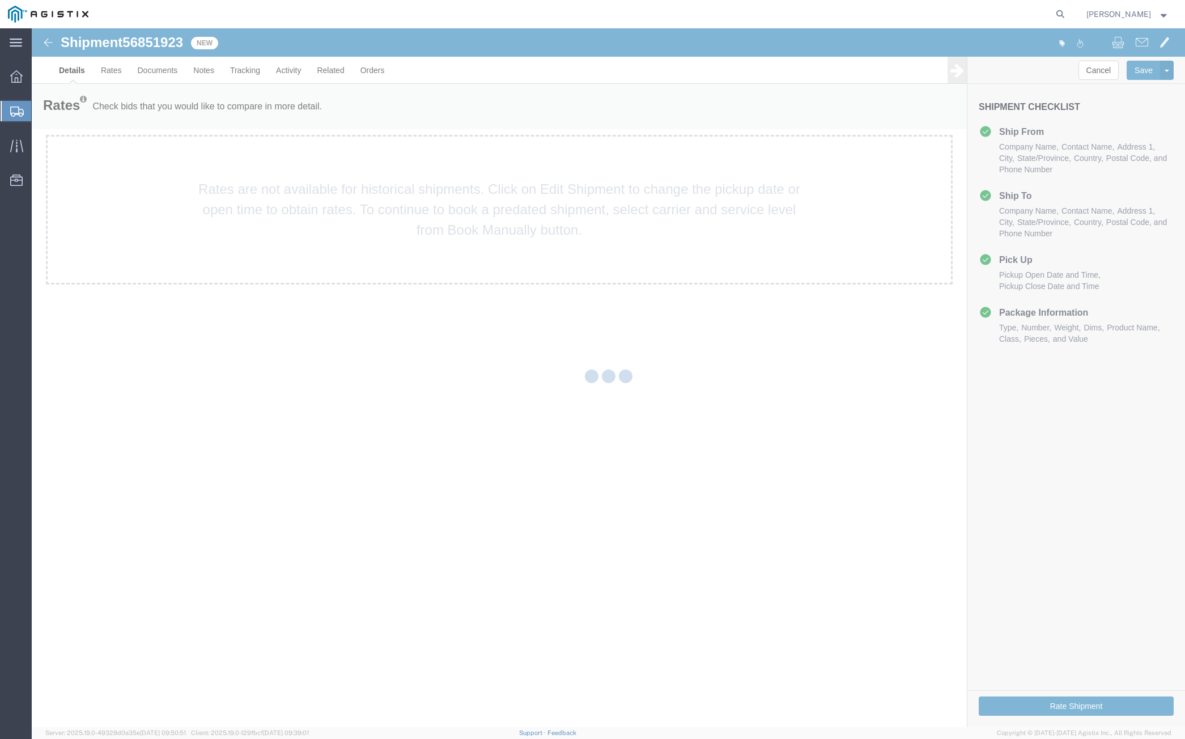
select select "19740"
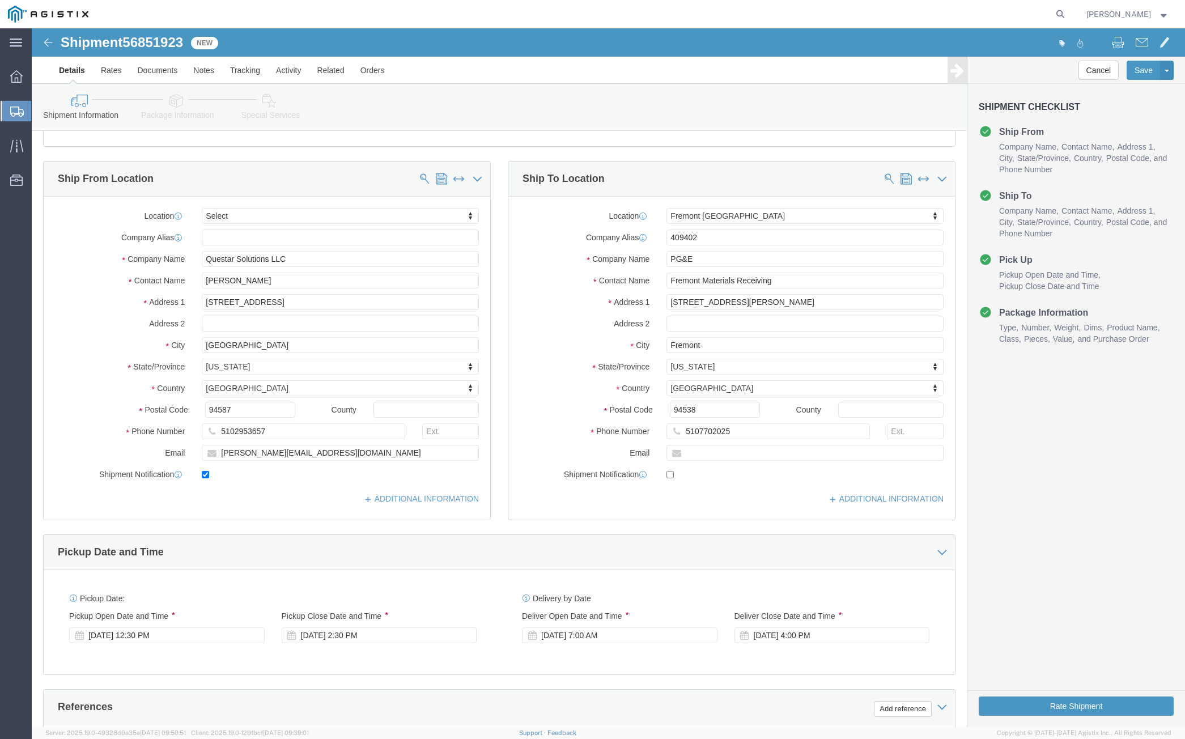
scroll to position [283, 0]
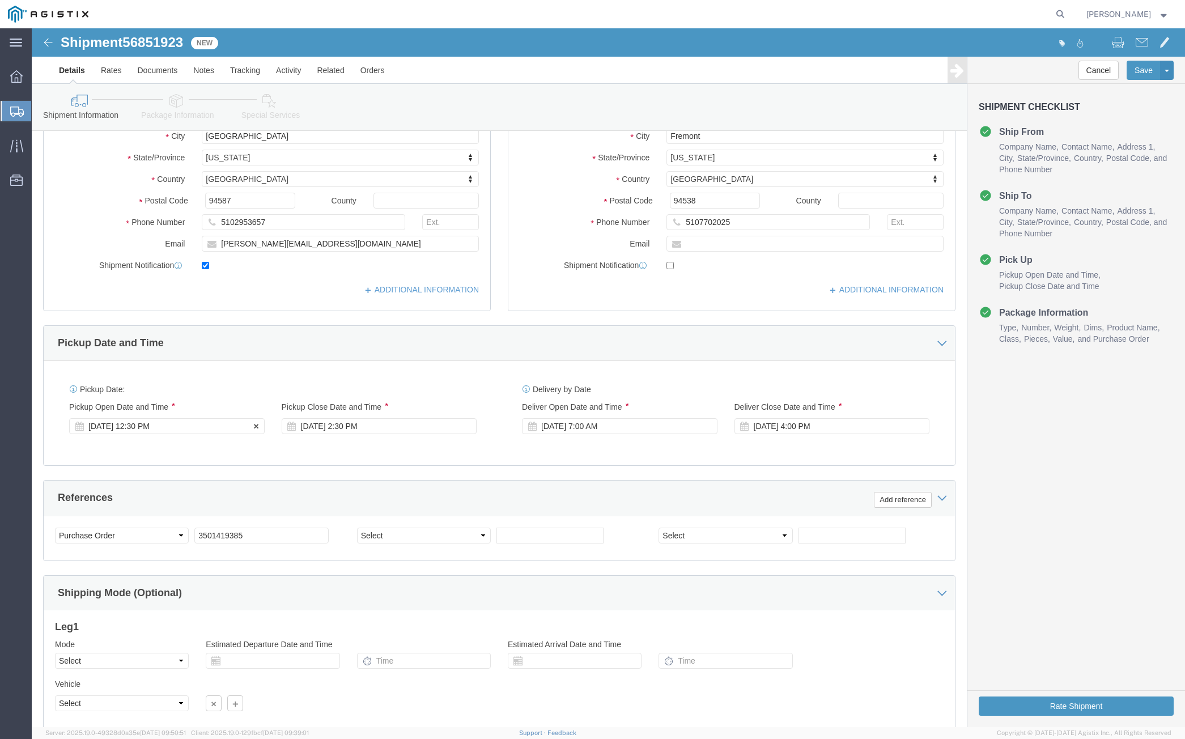
click div "[DATE] 12:30 PM"
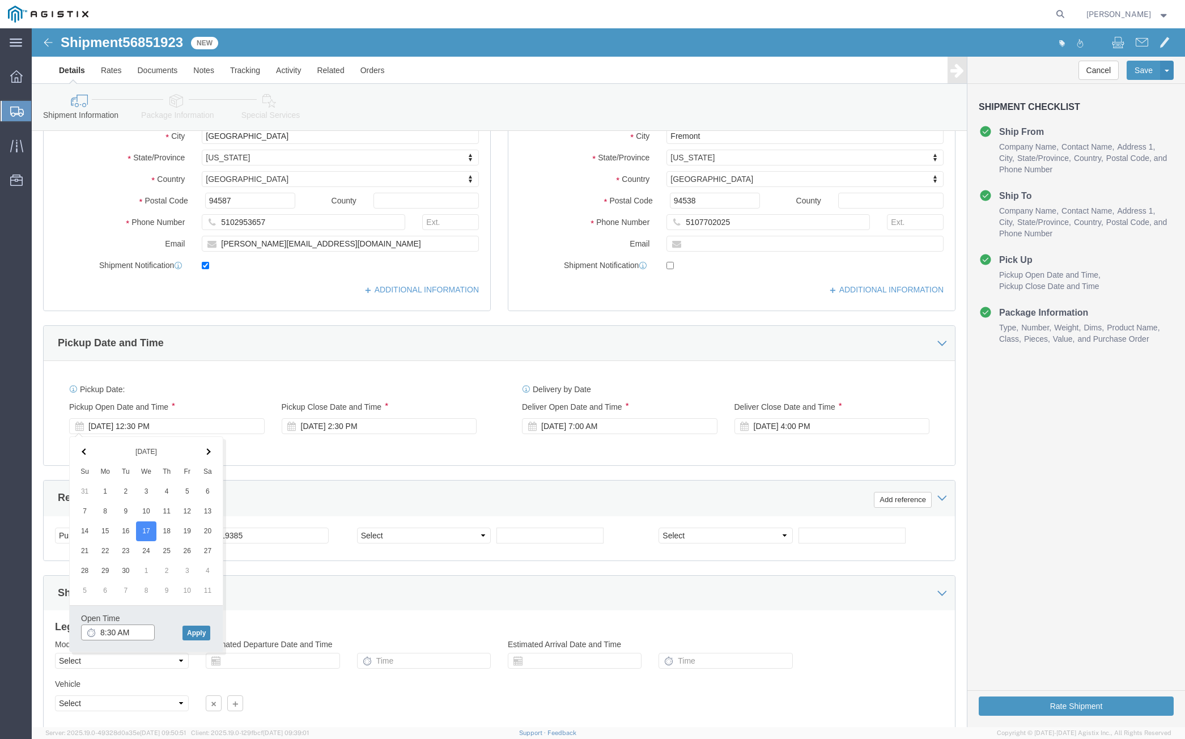
type input "8:30 AM"
click button "Apply"
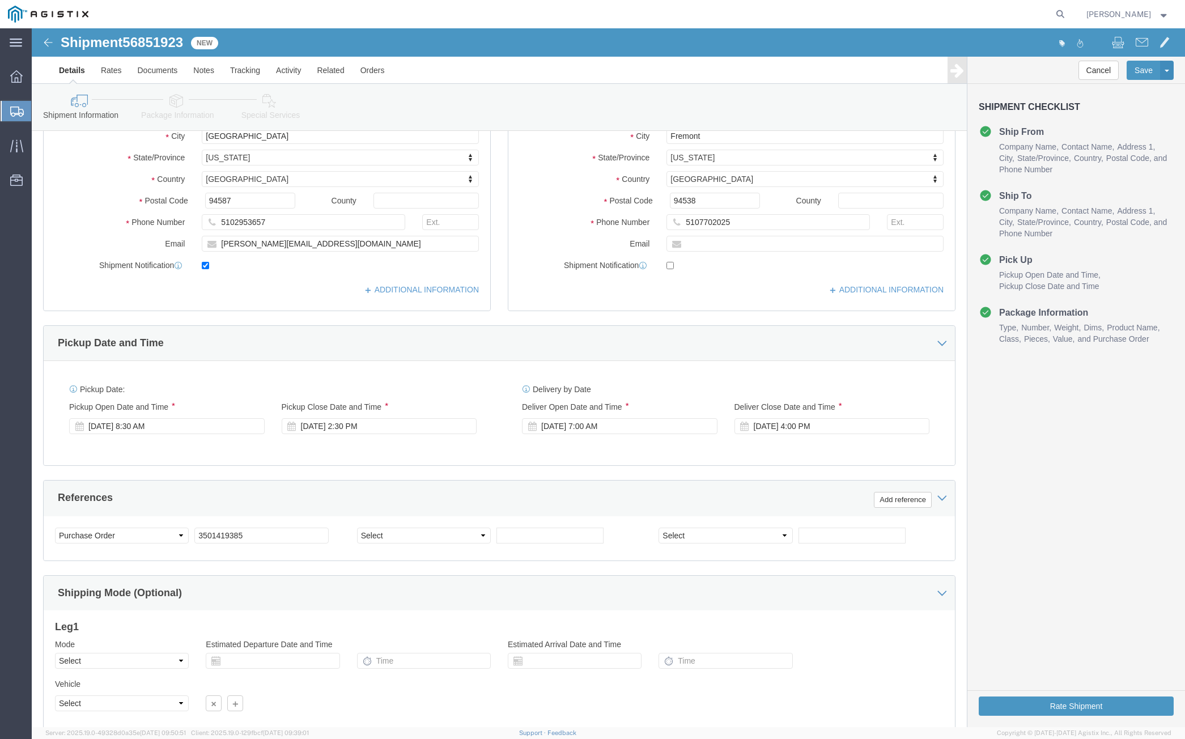
scroll to position [367, 0]
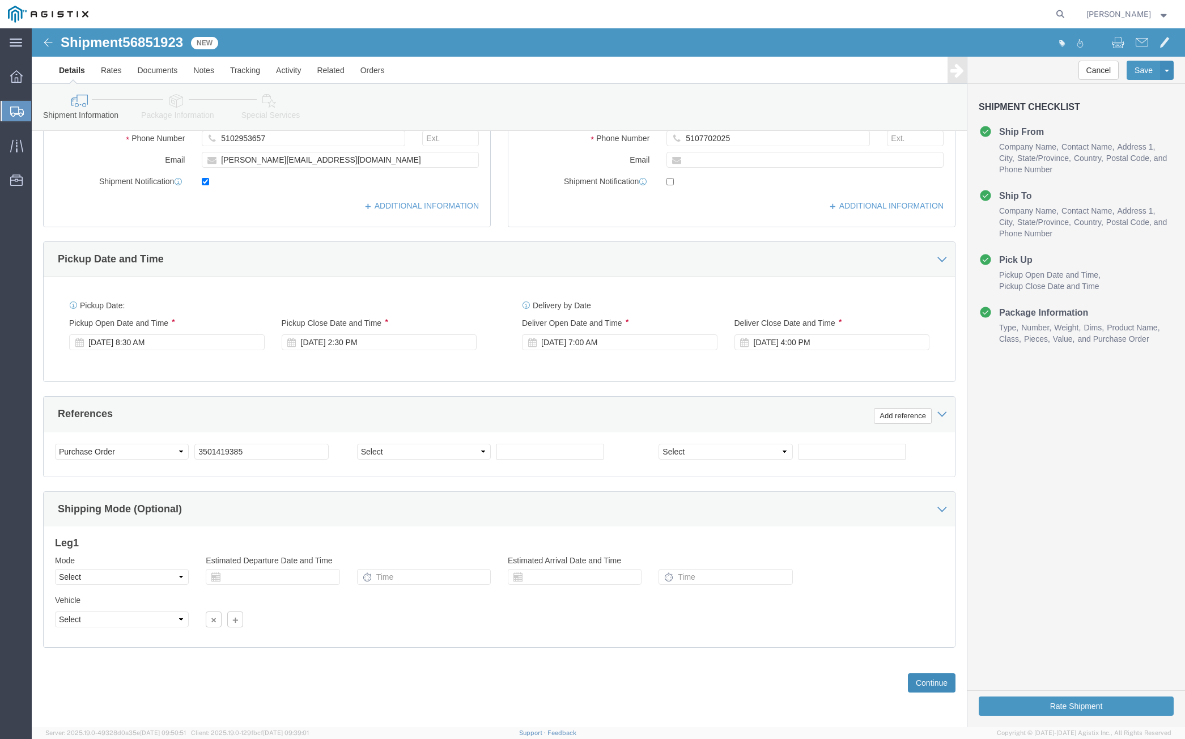
click button "Continue"
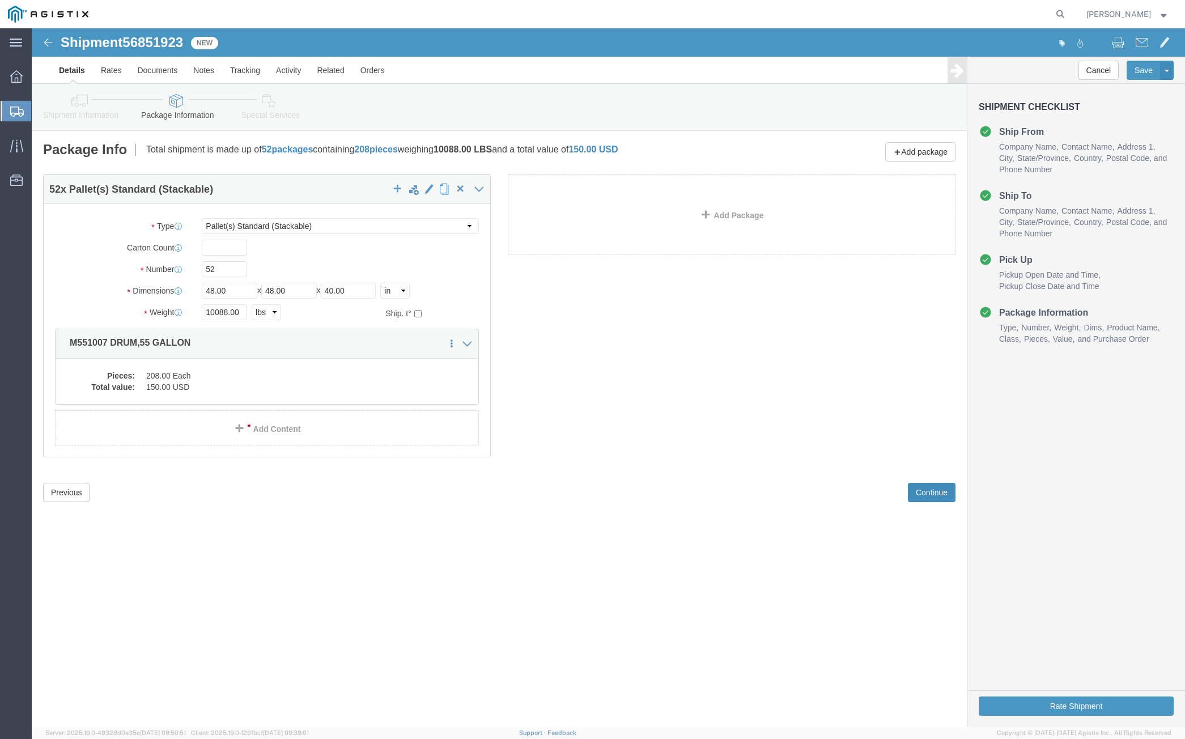
scroll to position [0, 0]
click button "Continue"
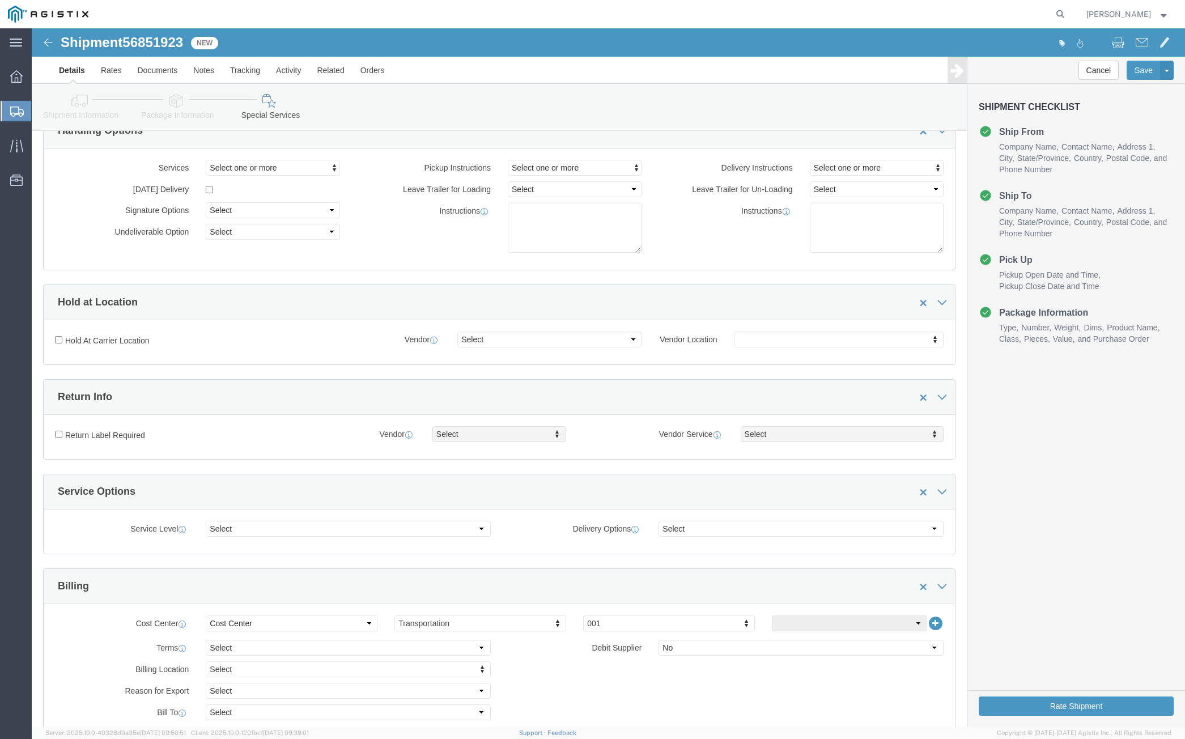
scroll to position [241, 0]
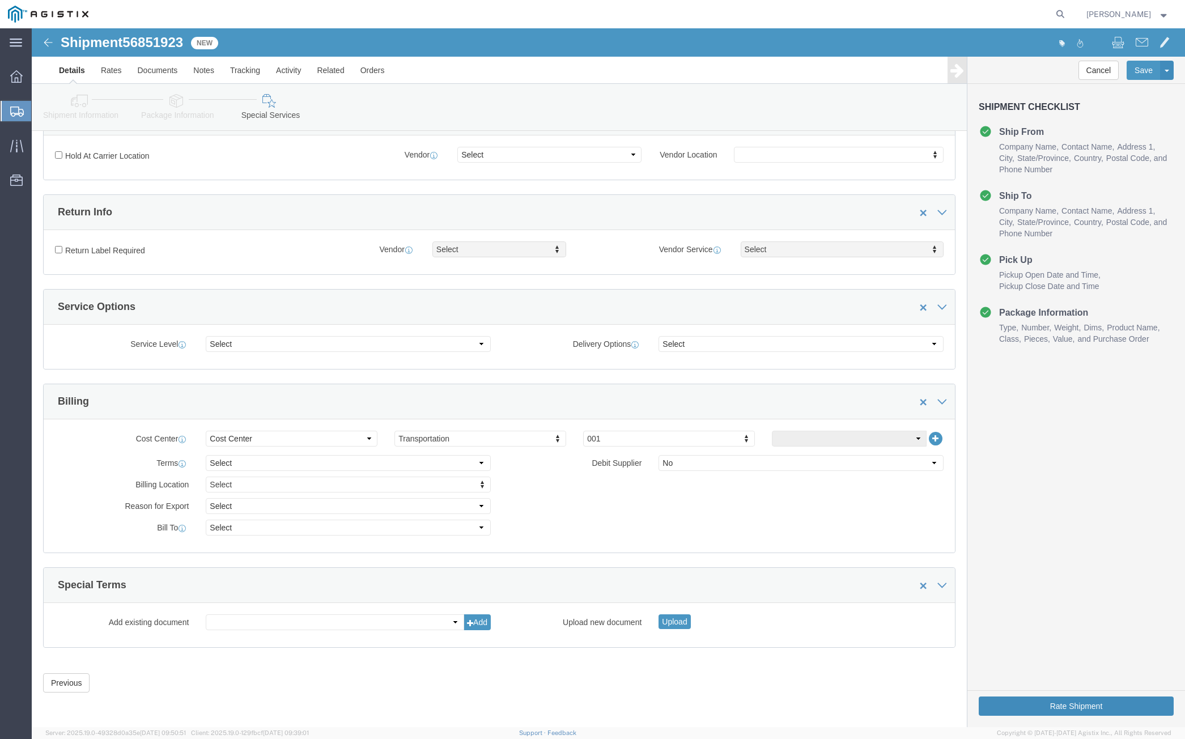
click button "Rate Shipment"
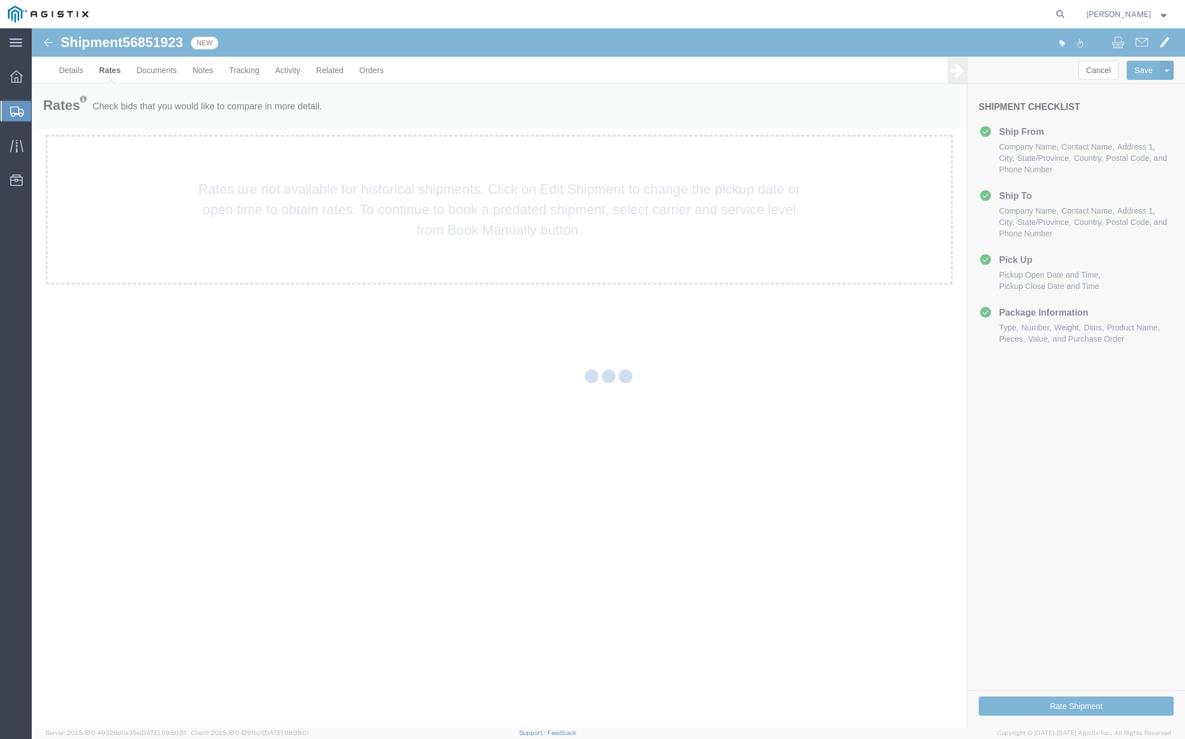
scroll to position [0, 0]
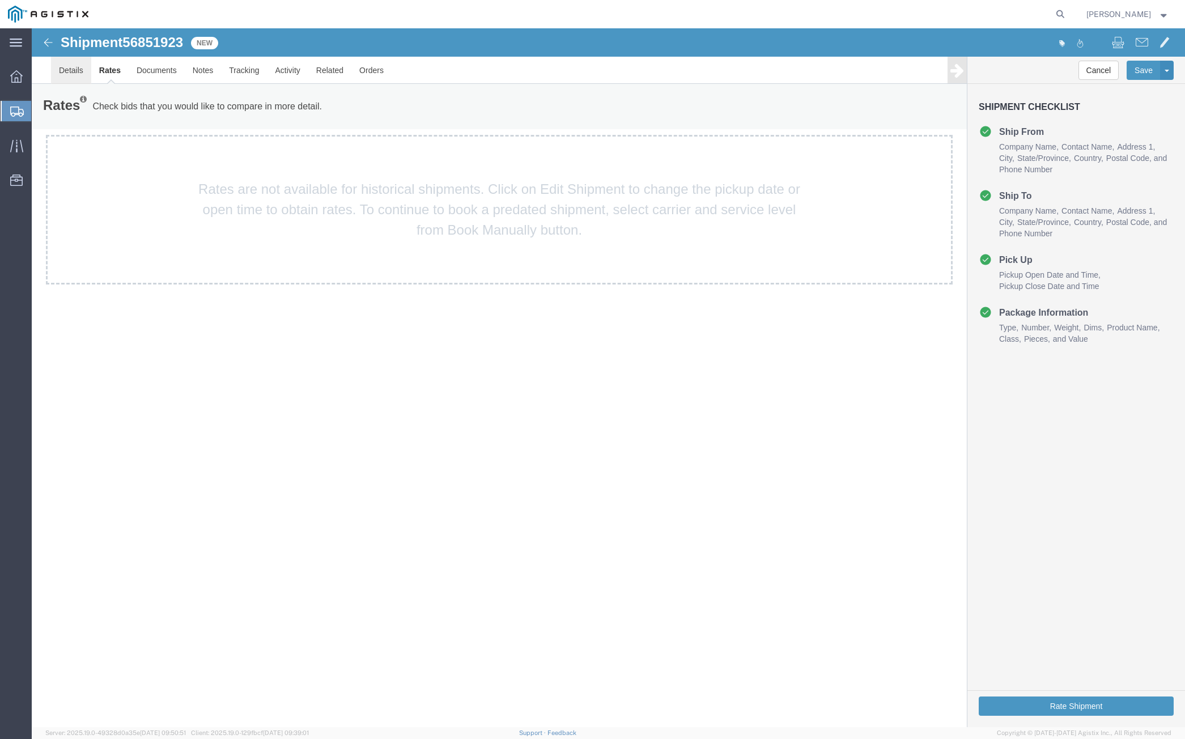
click at [78, 70] on link "Details" at bounding box center [71, 70] width 40 height 27
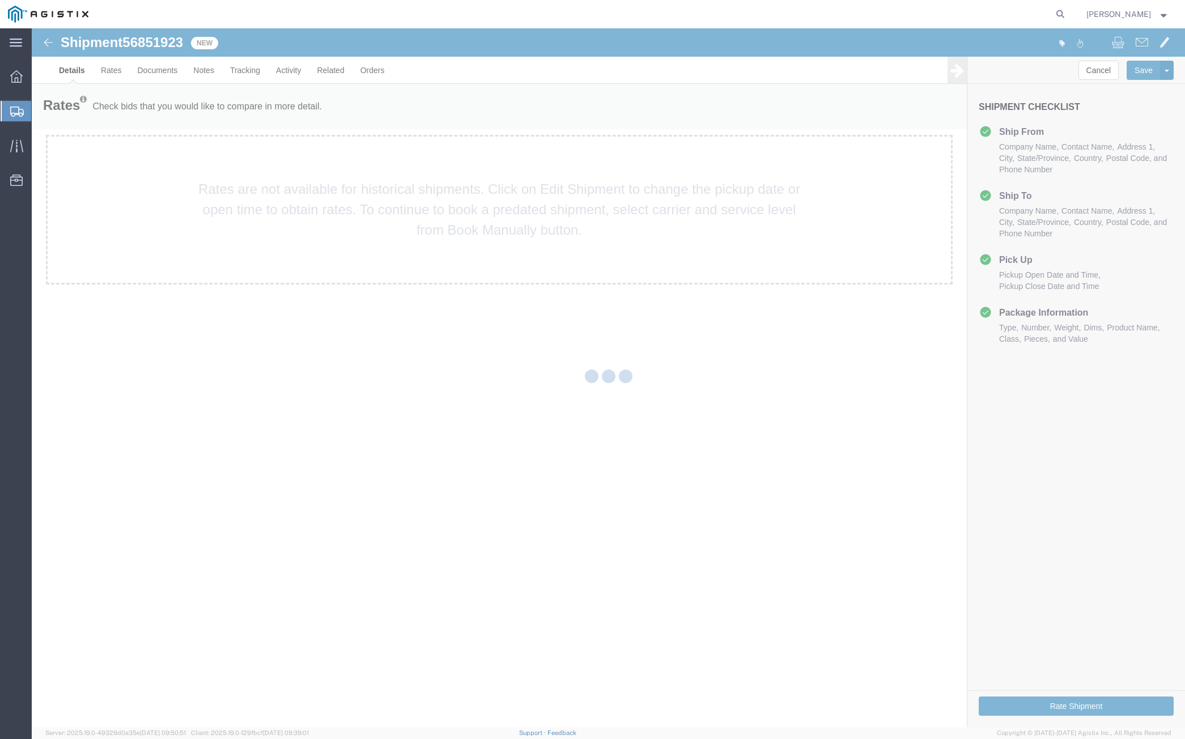
select select "19740"
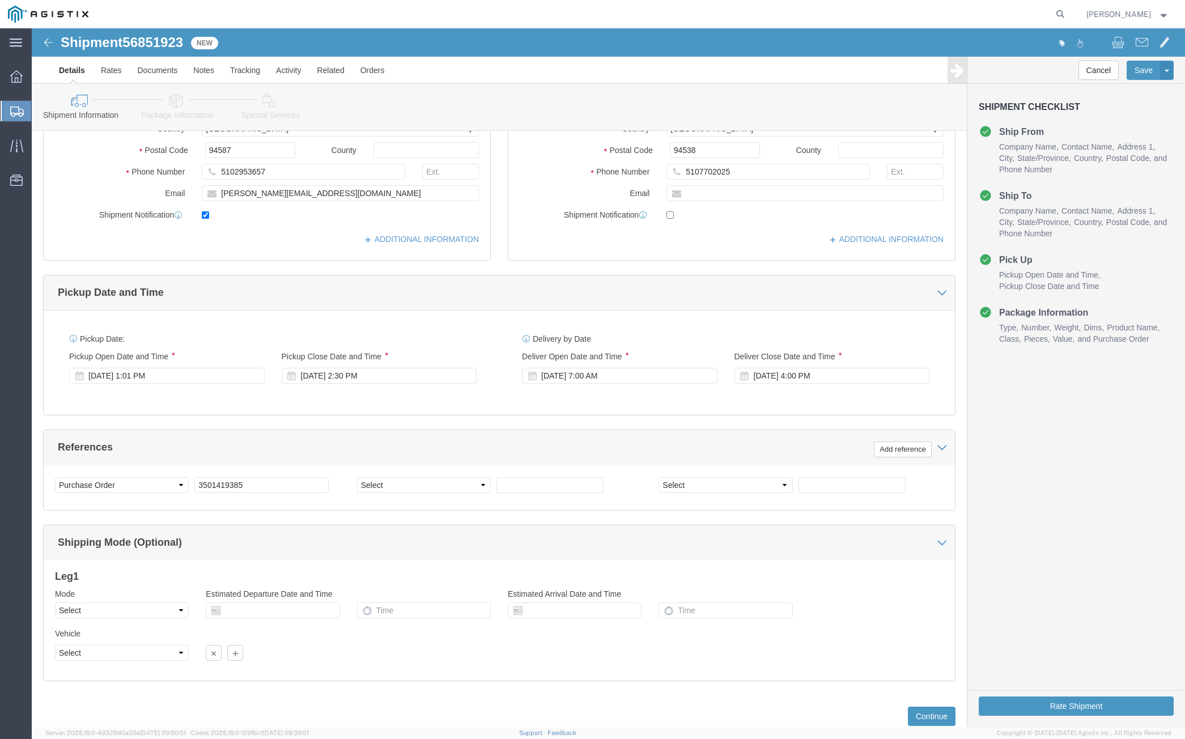
scroll to position [340, 0]
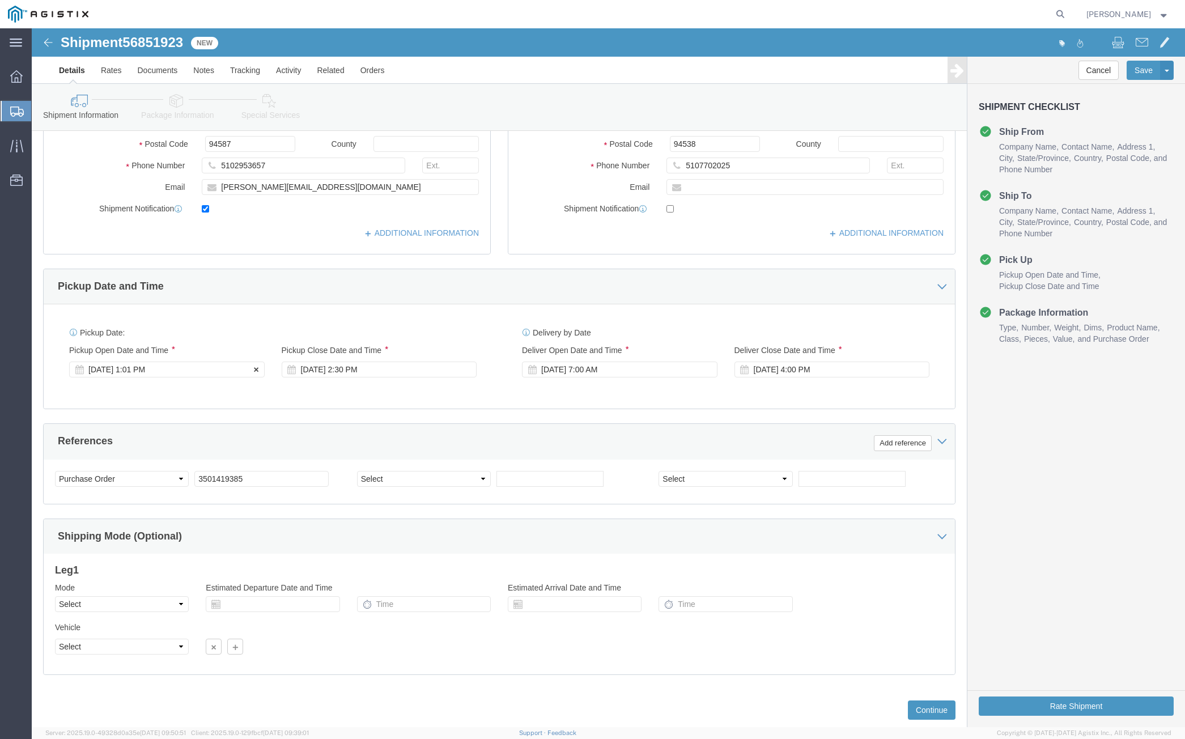
click div "[DATE] 1:01 PM"
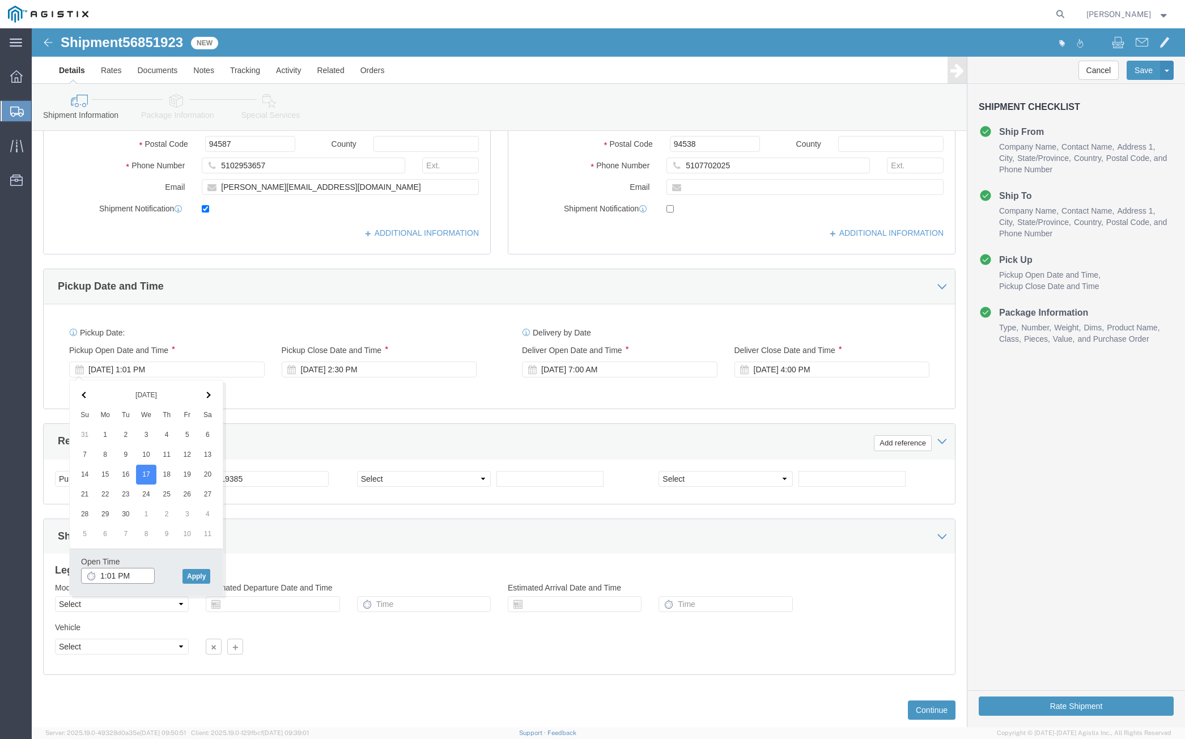
click input "1:01 PM"
type input "1:00 PM"
click button "Apply"
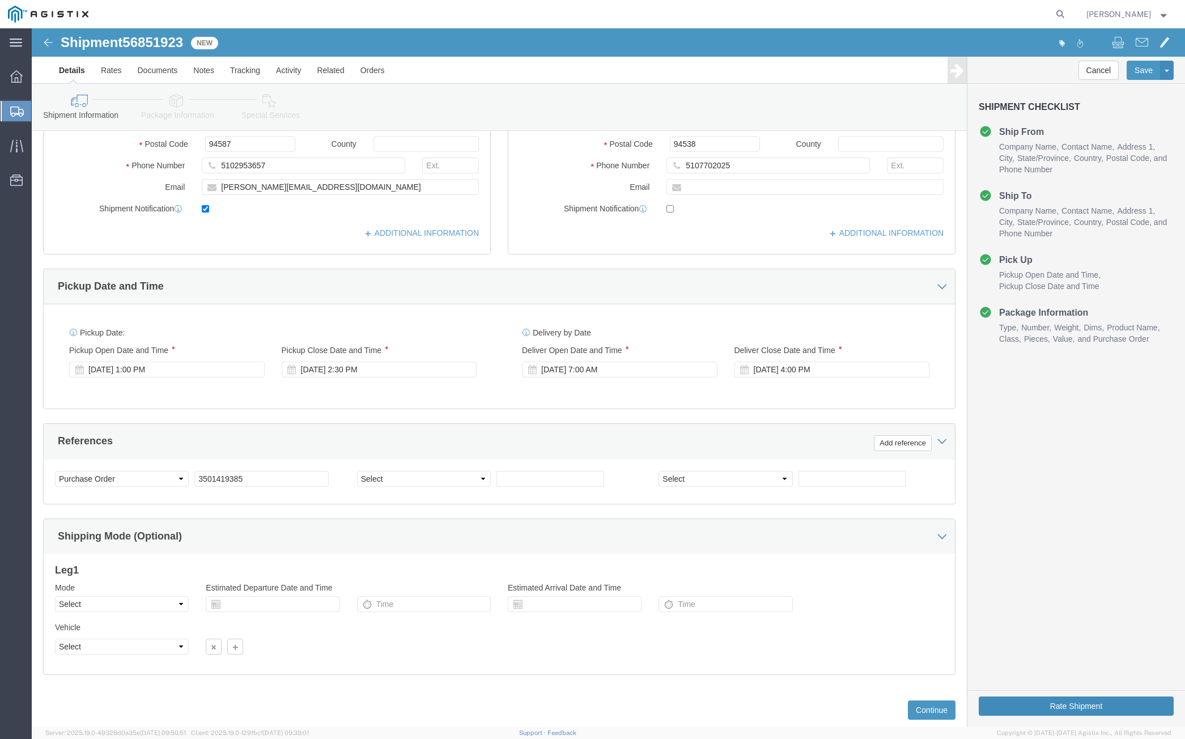
click button "Rate Shipment"
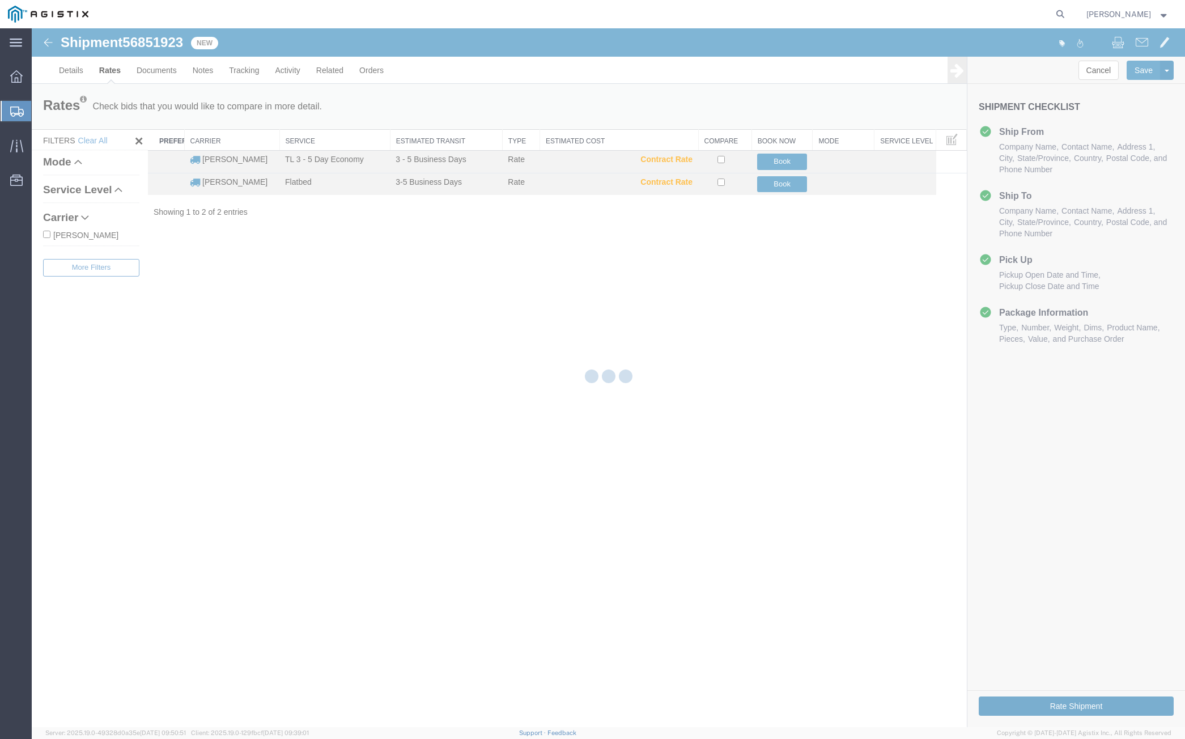
scroll to position [0, 0]
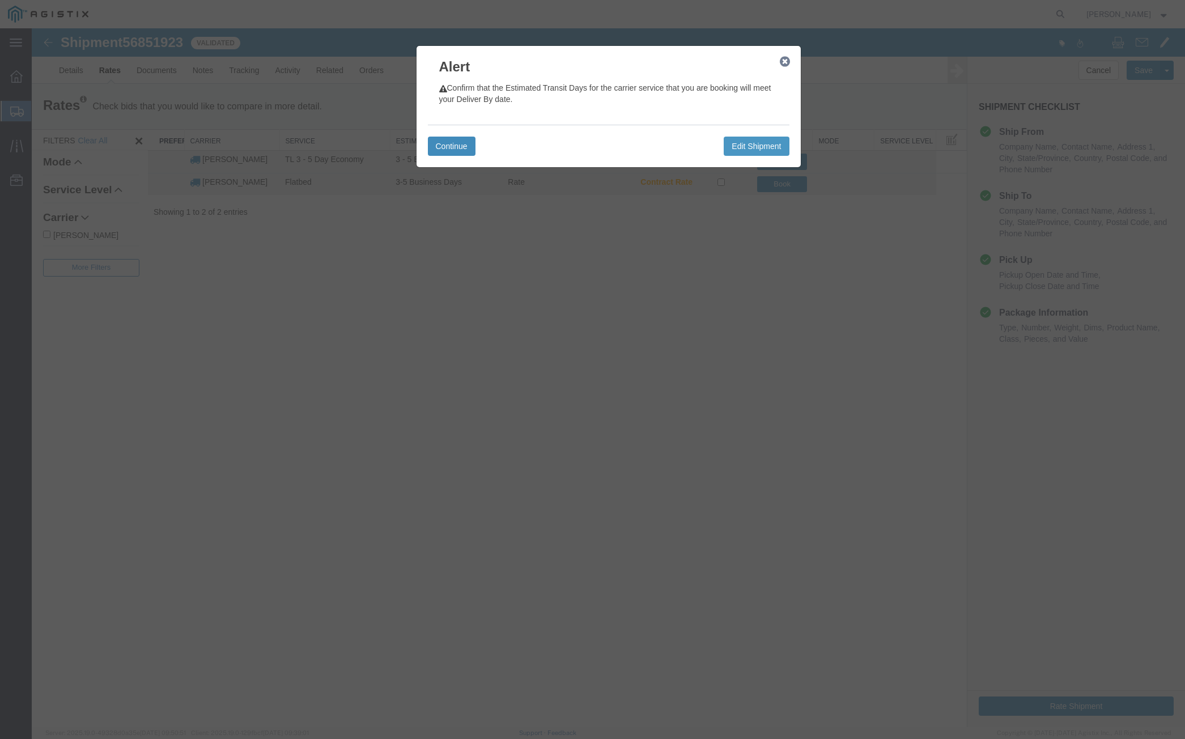
click at [446, 146] on button "Continue" at bounding box center [452, 146] width 48 height 19
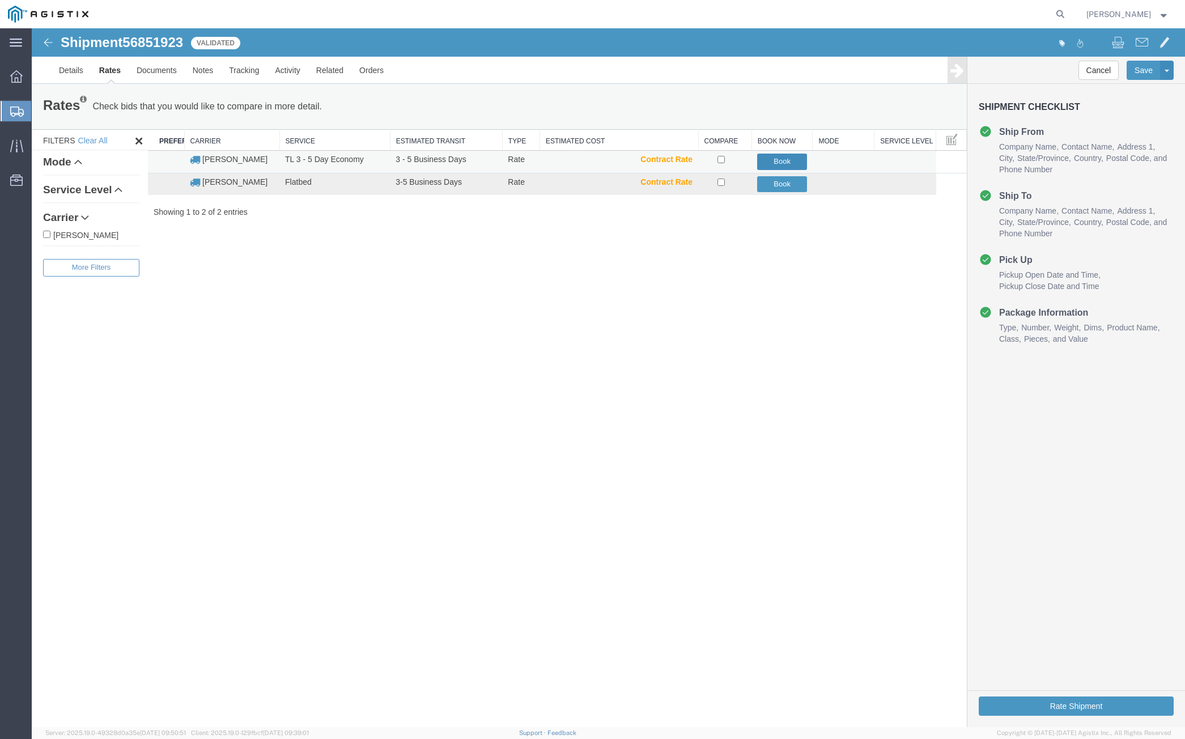
click at [799, 160] on button "Book" at bounding box center [782, 162] width 50 height 16
